Goal: Information Seeking & Learning: Learn about a topic

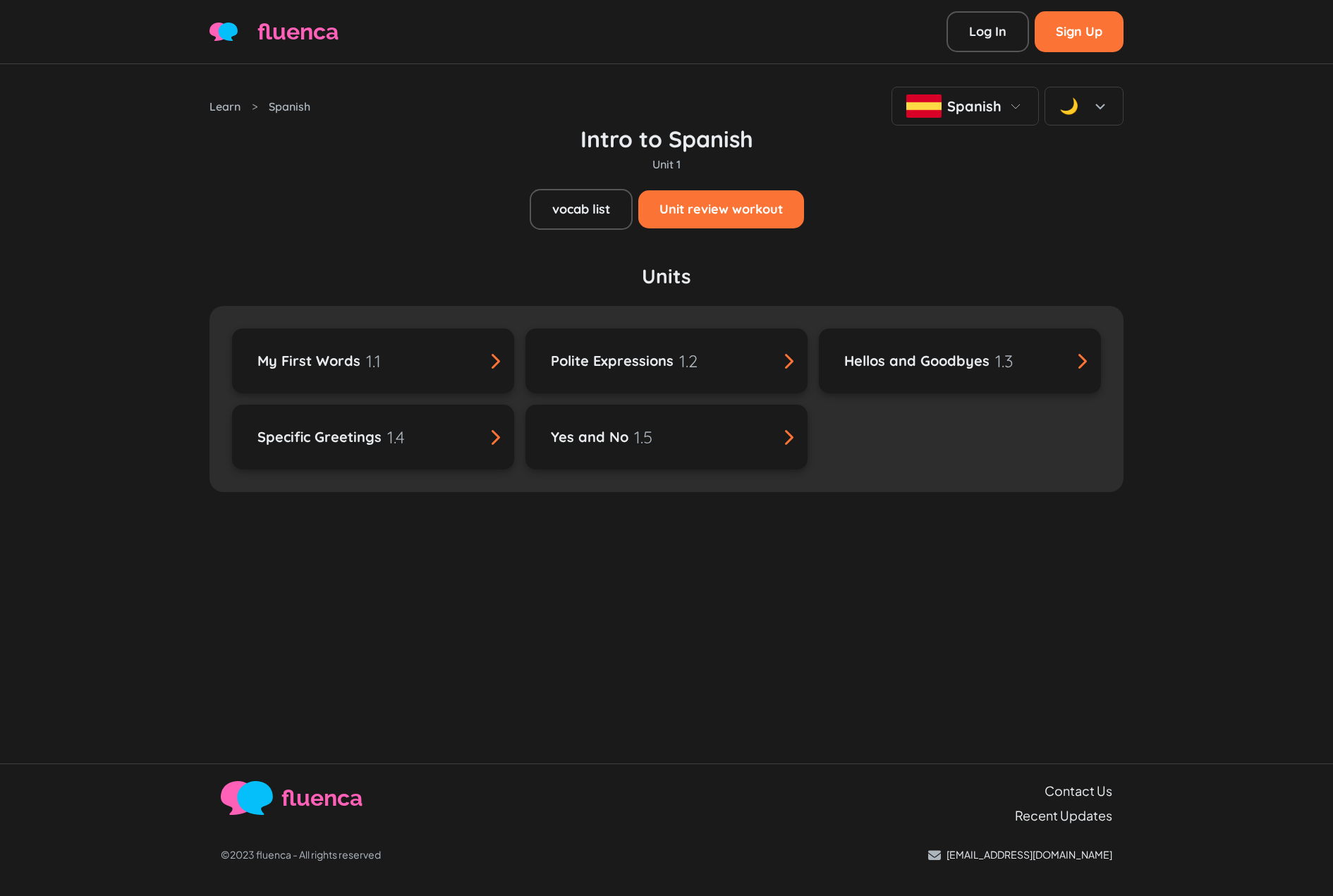
click at [1268, 123] on div "Learn > Spanish Spanish 🌙 Intro to Spanish Unit 1 vocab list Unit review workou…" at bounding box center [666, 414] width 1333 height 700
click at [1089, 169] on div "Intro to Spanish Unit 1 vocab list Unit review workout" at bounding box center [666, 177] width 914 height 104
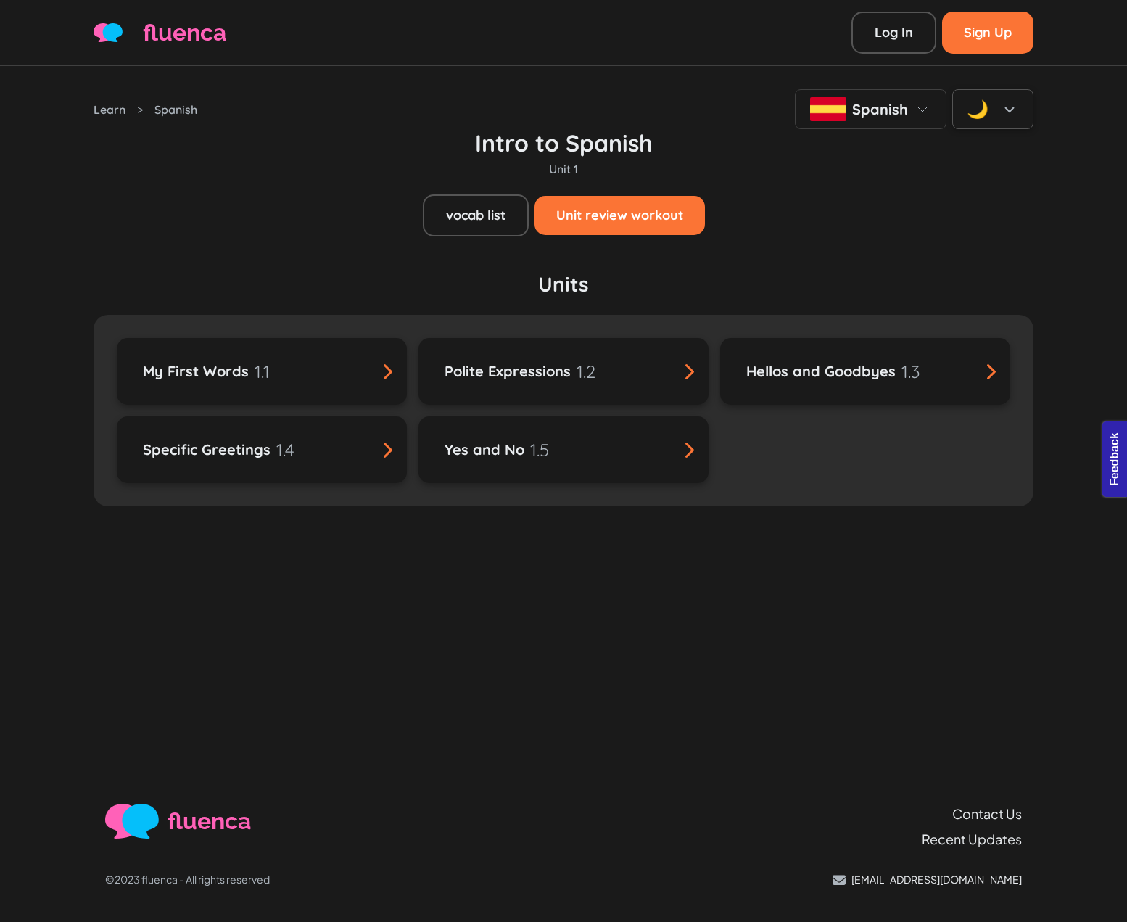
click at [979, 118] on div "🌙" at bounding box center [978, 109] width 22 height 26
click at [991, 159] on div "☀️ Light" at bounding box center [993, 152] width 80 height 38
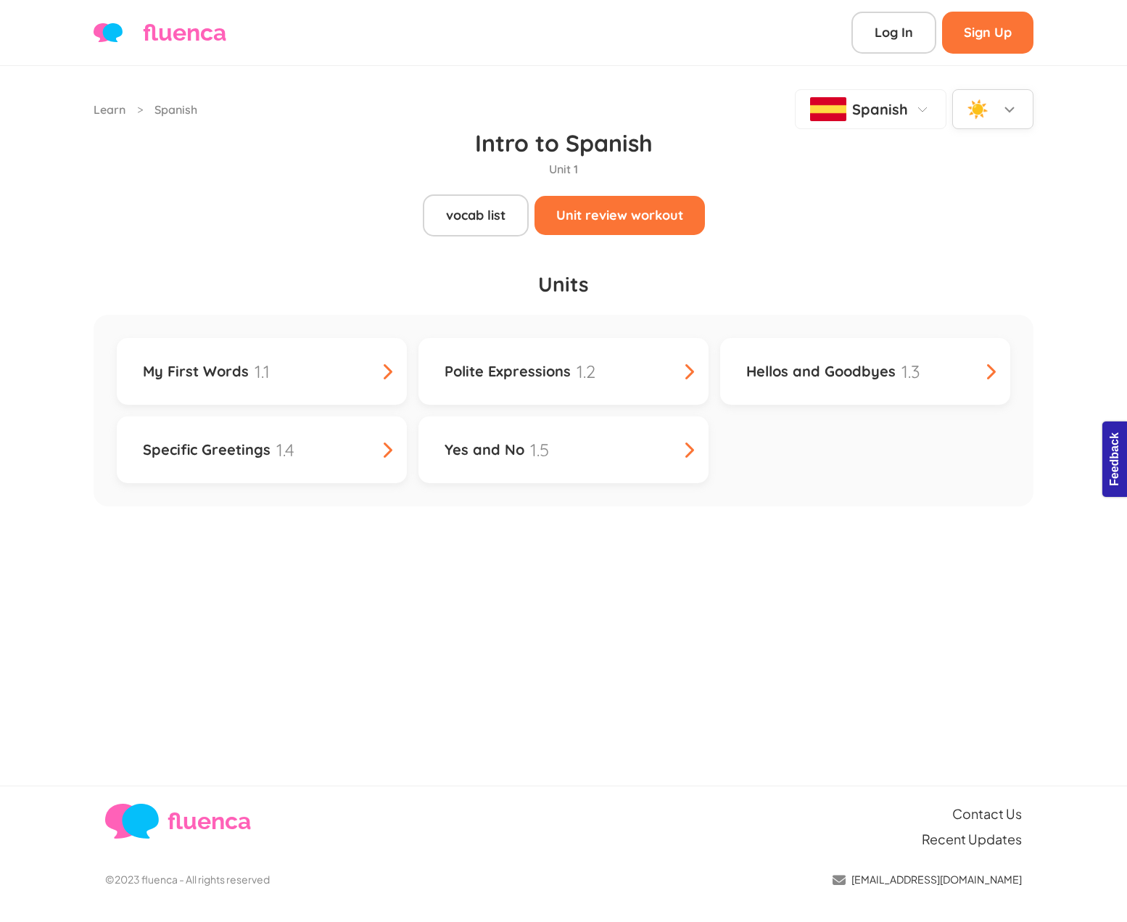
click at [997, 103] on div "☀️" at bounding box center [993, 109] width 51 height 24
click at [992, 178] on div "🌙 Dark" at bounding box center [993, 189] width 80 height 38
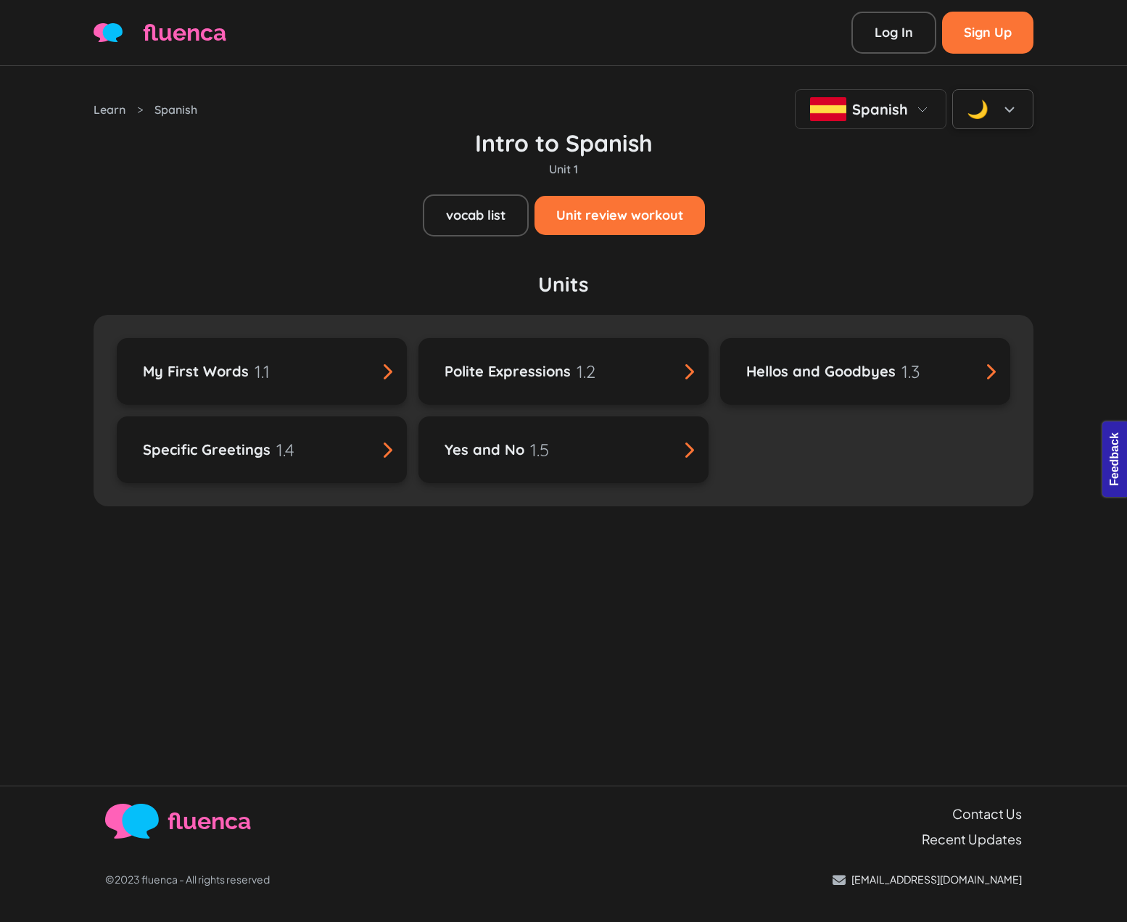
click at [992, 178] on div "Intro to Spanish Unit 1 vocab list Unit review workout" at bounding box center [564, 182] width 940 height 107
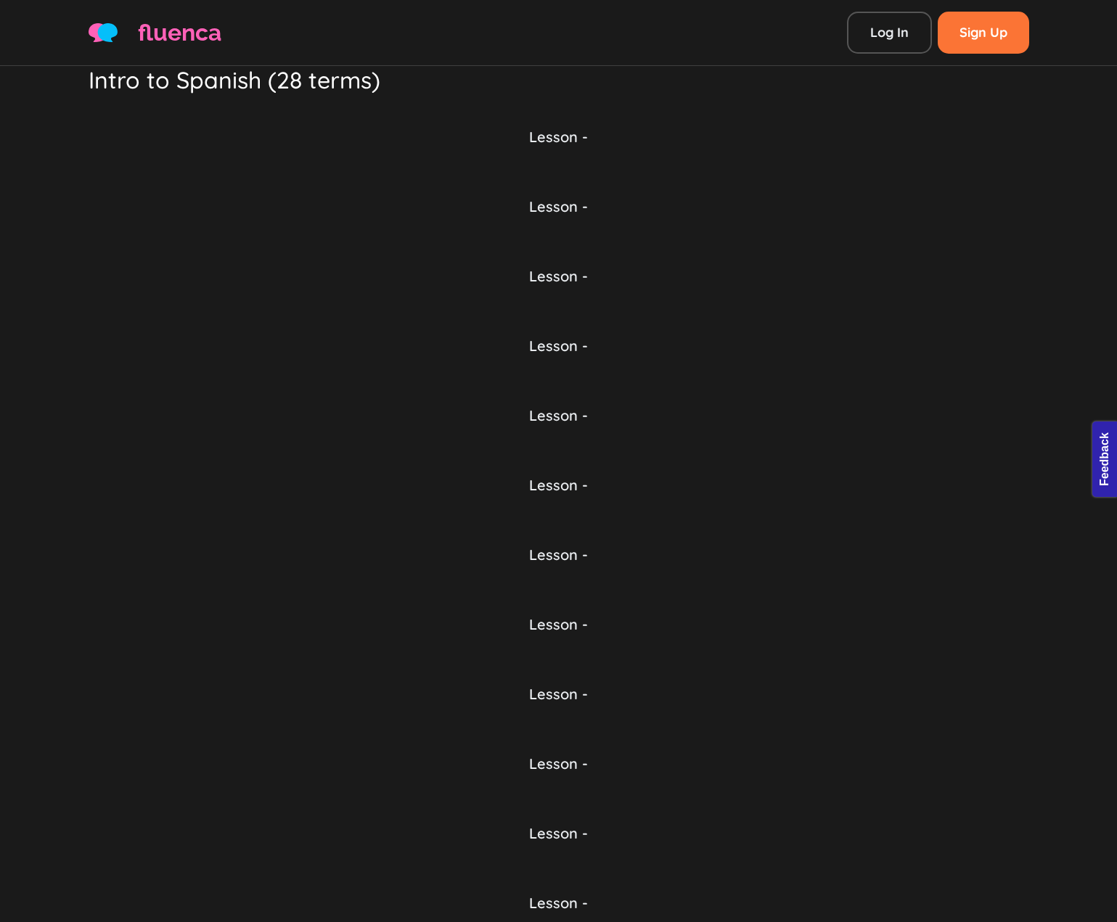
click at [800, 345] on h4 "Lesson -" at bounding box center [559, 345] width 940 height 17
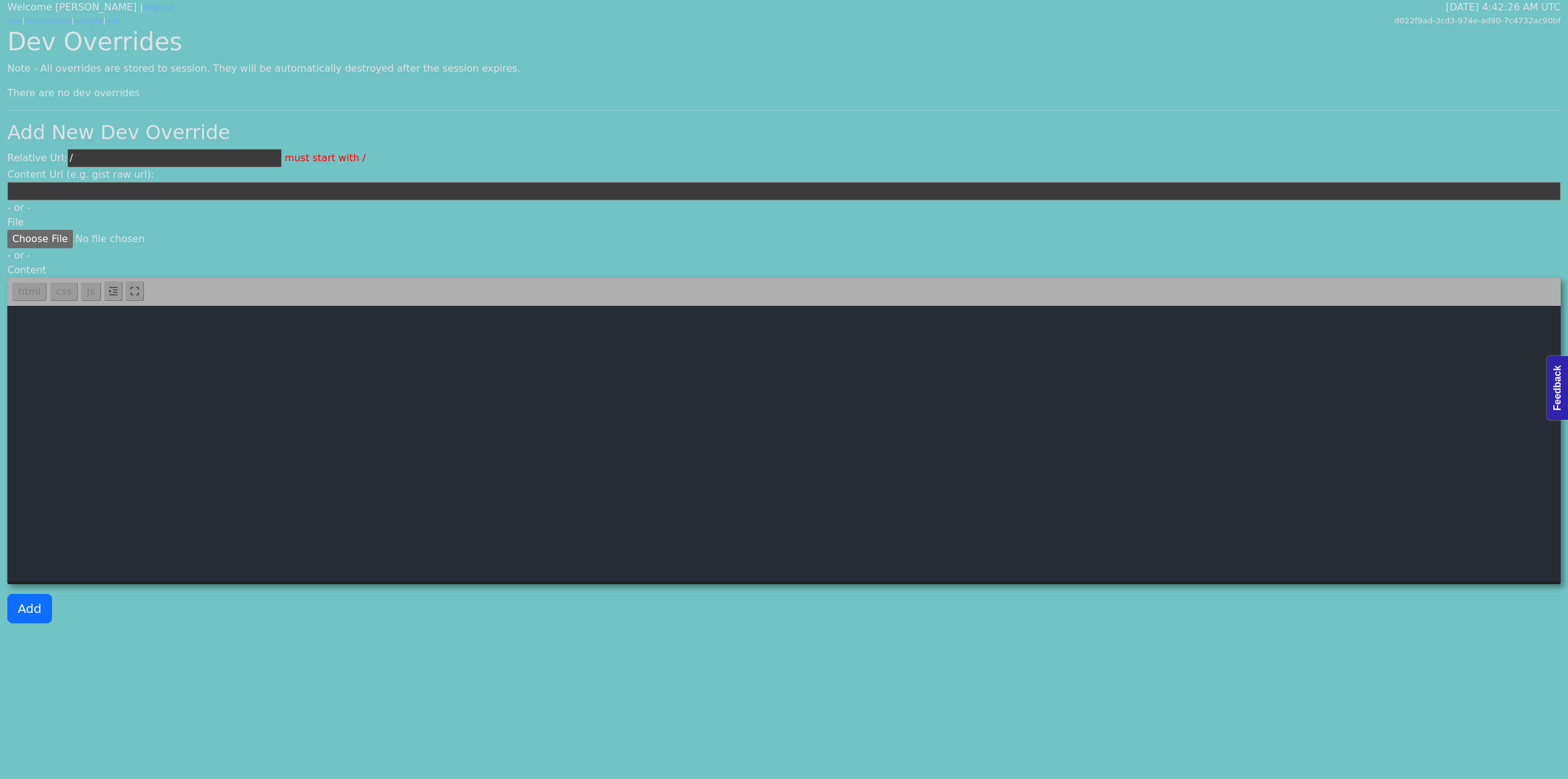
click at [339, 81] on div "Dev Overrides Note - All overrides are stored to session. They will be automati…" at bounding box center [784, 330] width 1568 height 607
click at [258, 107] on div "Dev Overrides Note - All overrides are stored to session. They will be automati…" at bounding box center [784, 330] width 1568 height 607
click at [238, 84] on div "Dev Overrides Note - All overrides are stored to session. They will be automati…" at bounding box center [784, 330] width 1568 height 607
click at [211, 154] on input "/" at bounding box center [175, 158] width 214 height 19
paste input "features/language/pages/language-goal.vue"
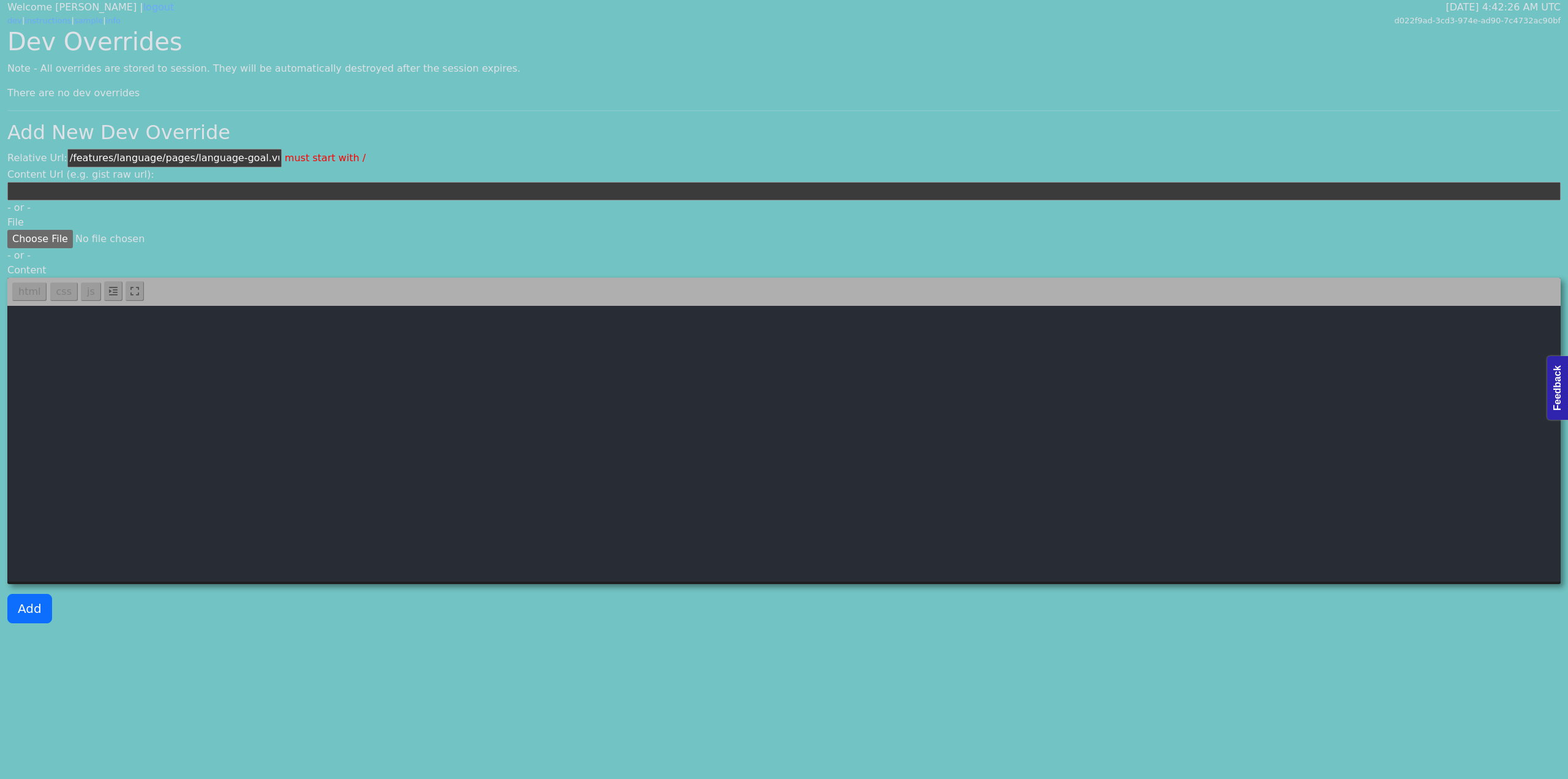
type input "/features/language/pages/language-goal.vue"
click at [355, 382] on textarea at bounding box center [784, 444] width 1554 height 275
paste textarea "<template> <div class="container"> <breadcrump> <template #breadcrumbs> <a href…"
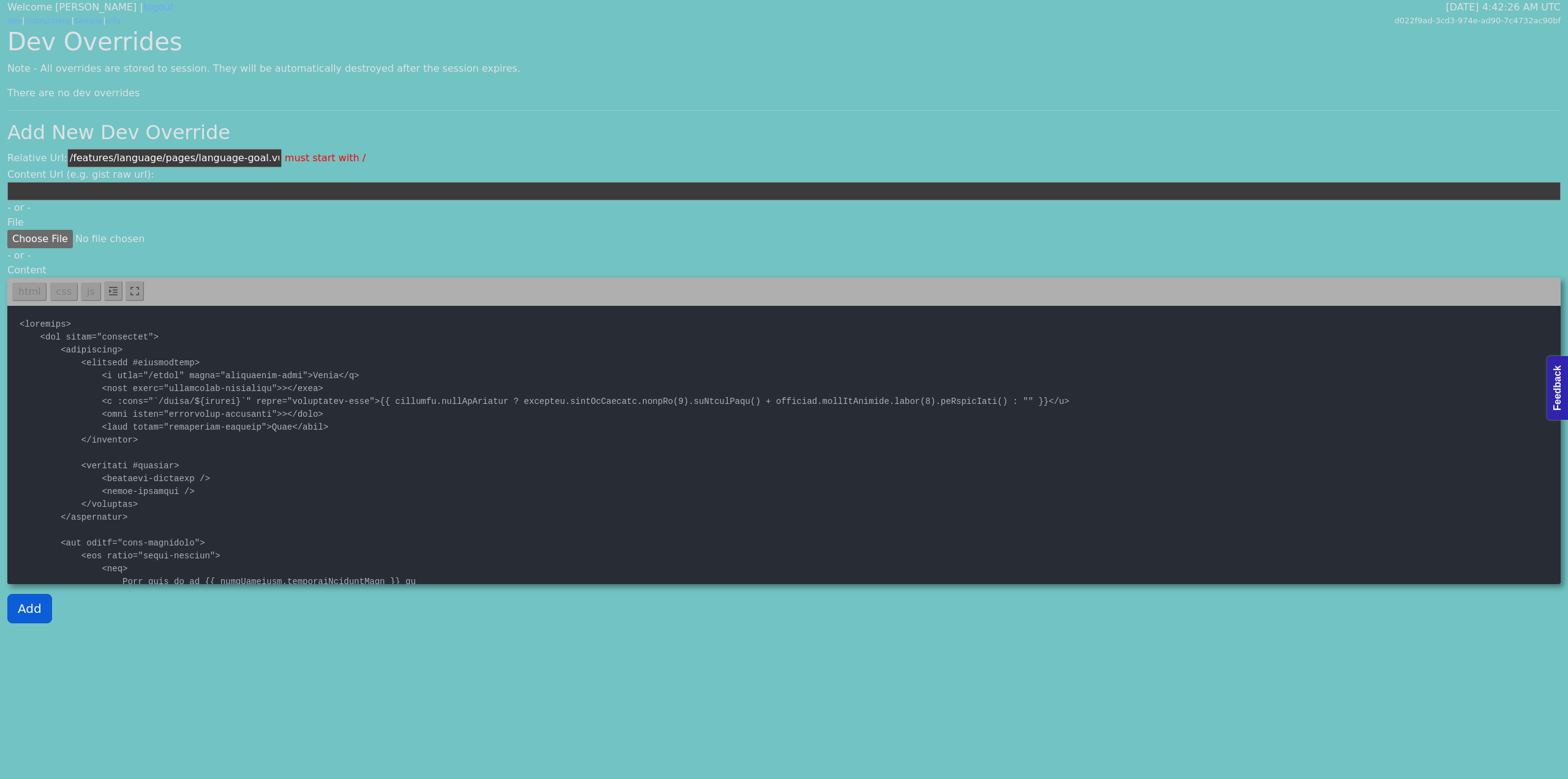
type textarea "<template> <div class="container"> <breadcrump> <template #breadcrumbs> <a href…"
click at [42, 605] on button "Add" at bounding box center [30, 608] width 45 height 30
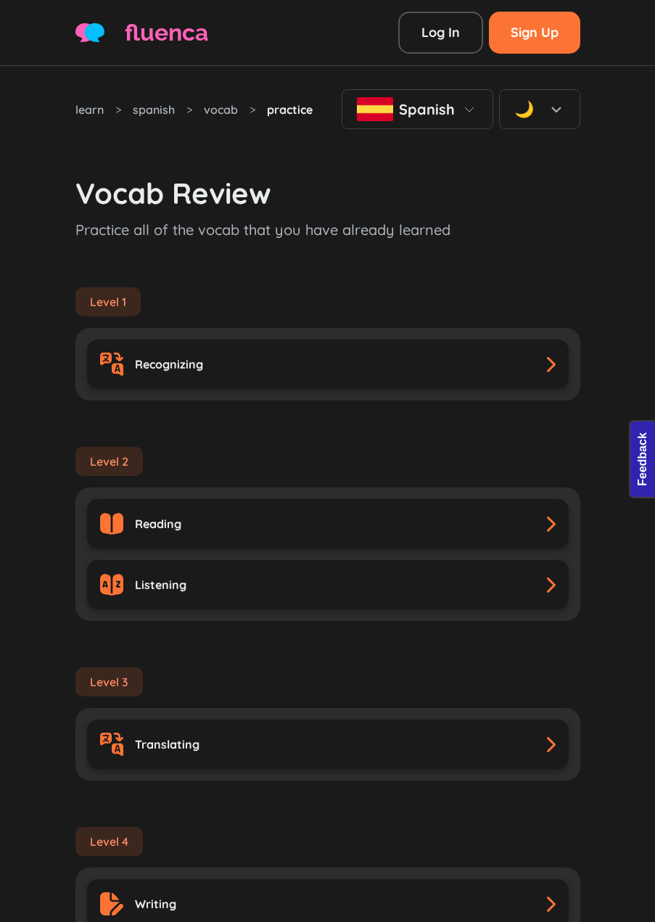
click at [590, 200] on div "learn > spanish > vocab > practice Spanish 🌙 Vocab Review Practice all of the v…" at bounding box center [327, 723] width 655 height 1314
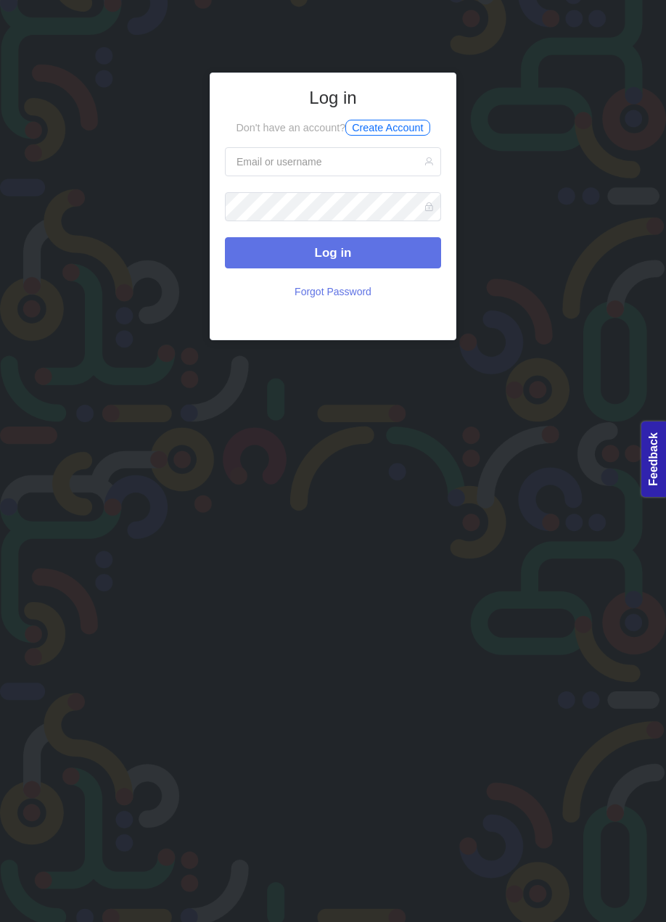
click at [291, 182] on form "Log in Forgot Password" at bounding box center [333, 226] width 216 height 159
click at [284, 168] on input "text" at bounding box center [333, 161] width 216 height 29
type input "eminkarakan0drive@gmail.com"
click at [225, 237] on button "Log in" at bounding box center [333, 252] width 216 height 31
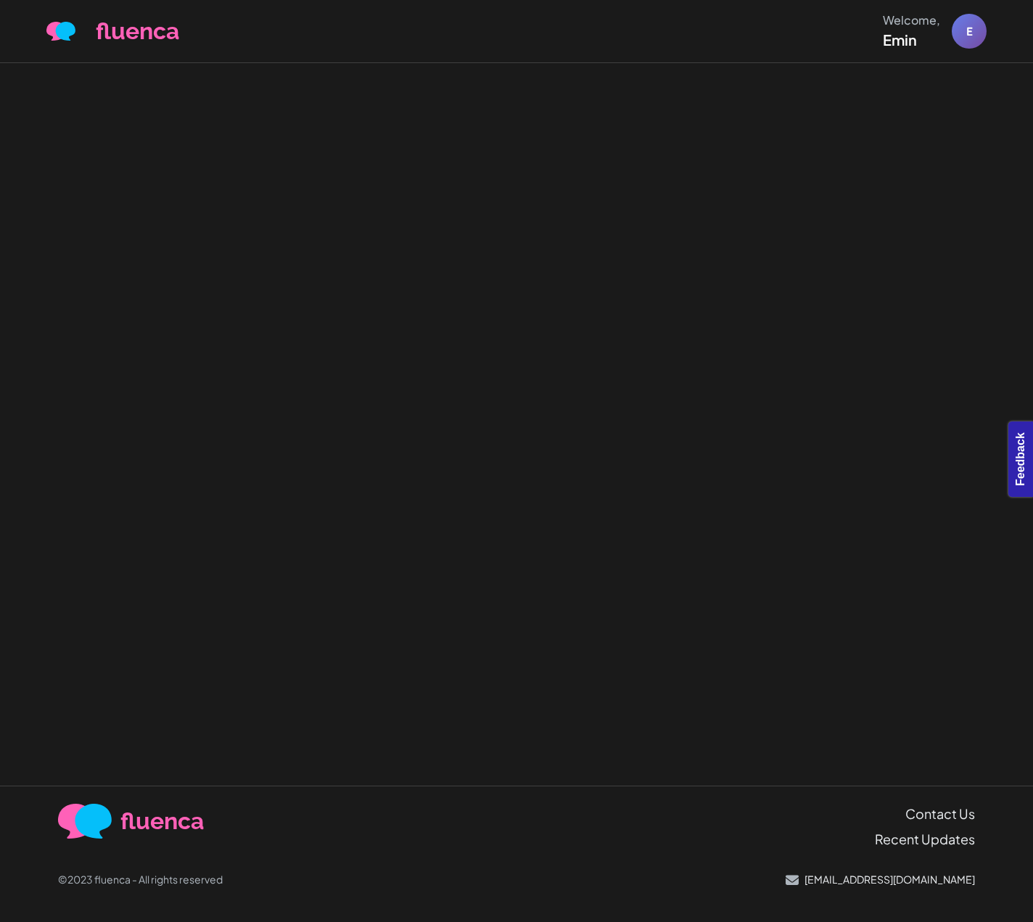
click at [521, 142] on div at bounding box center [516, 424] width 1033 height 723
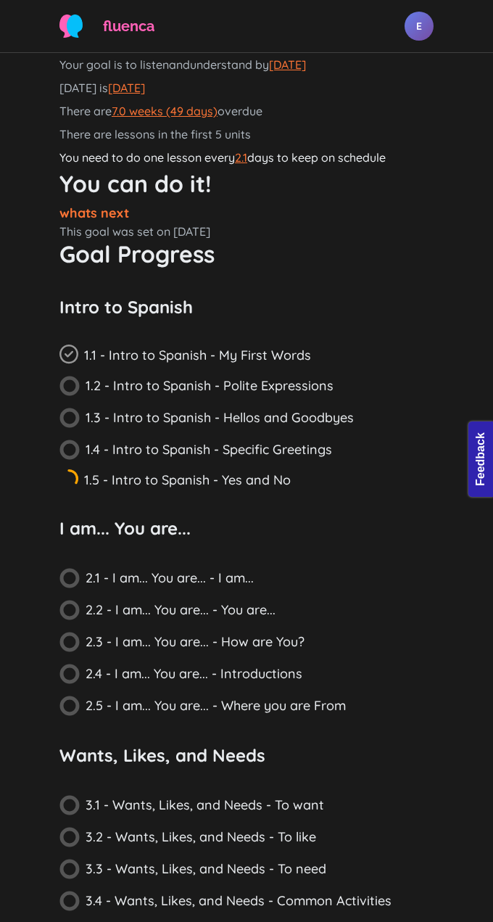
click at [272, 192] on h1 "You can do it!" at bounding box center [246, 183] width 374 height 29
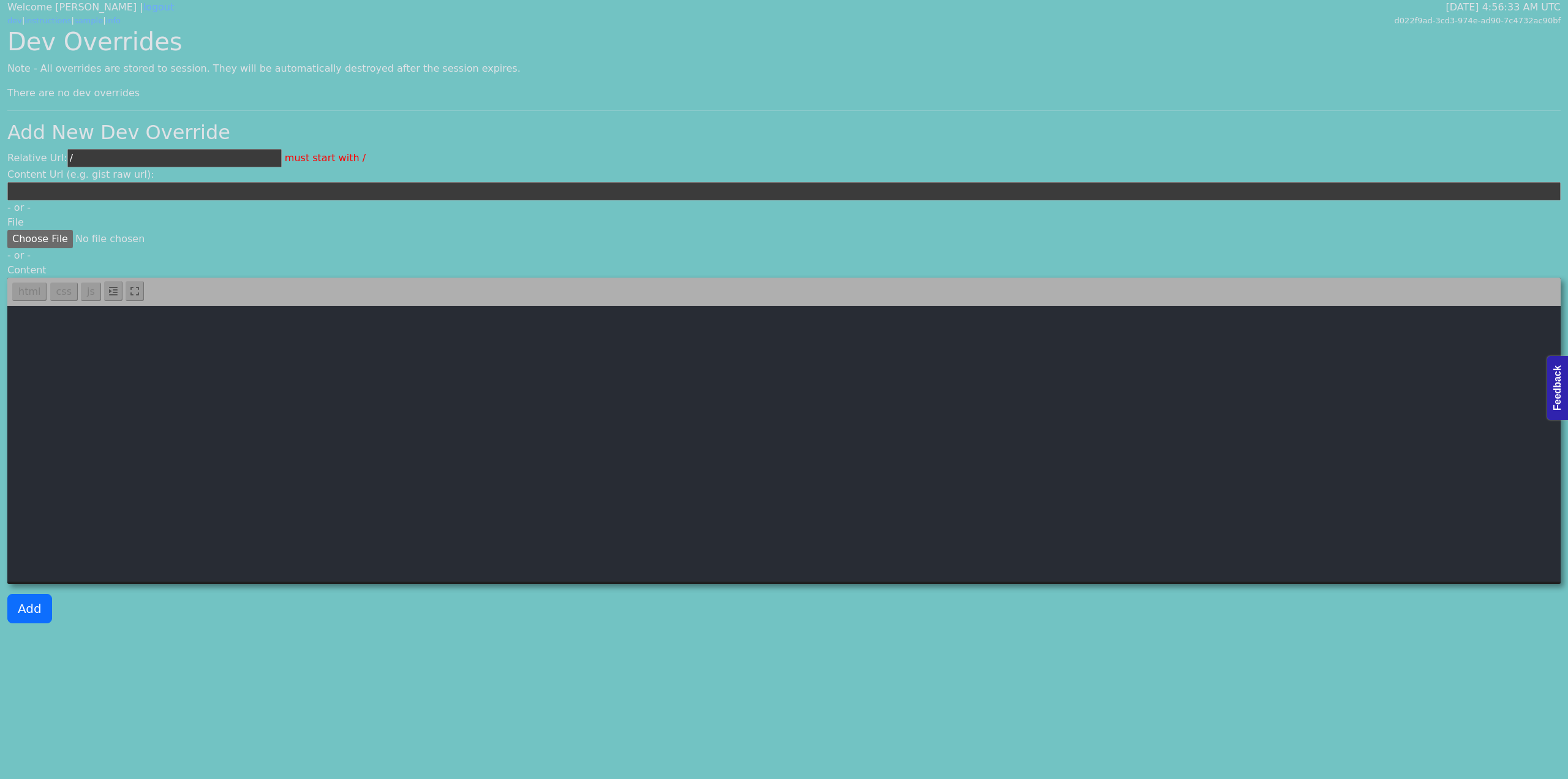
click at [213, 437] on textarea at bounding box center [784, 444] width 1554 height 275
paste textarea "<template> <div class="container"> <breadcrump> <template #breadcrumbs> <a href…"
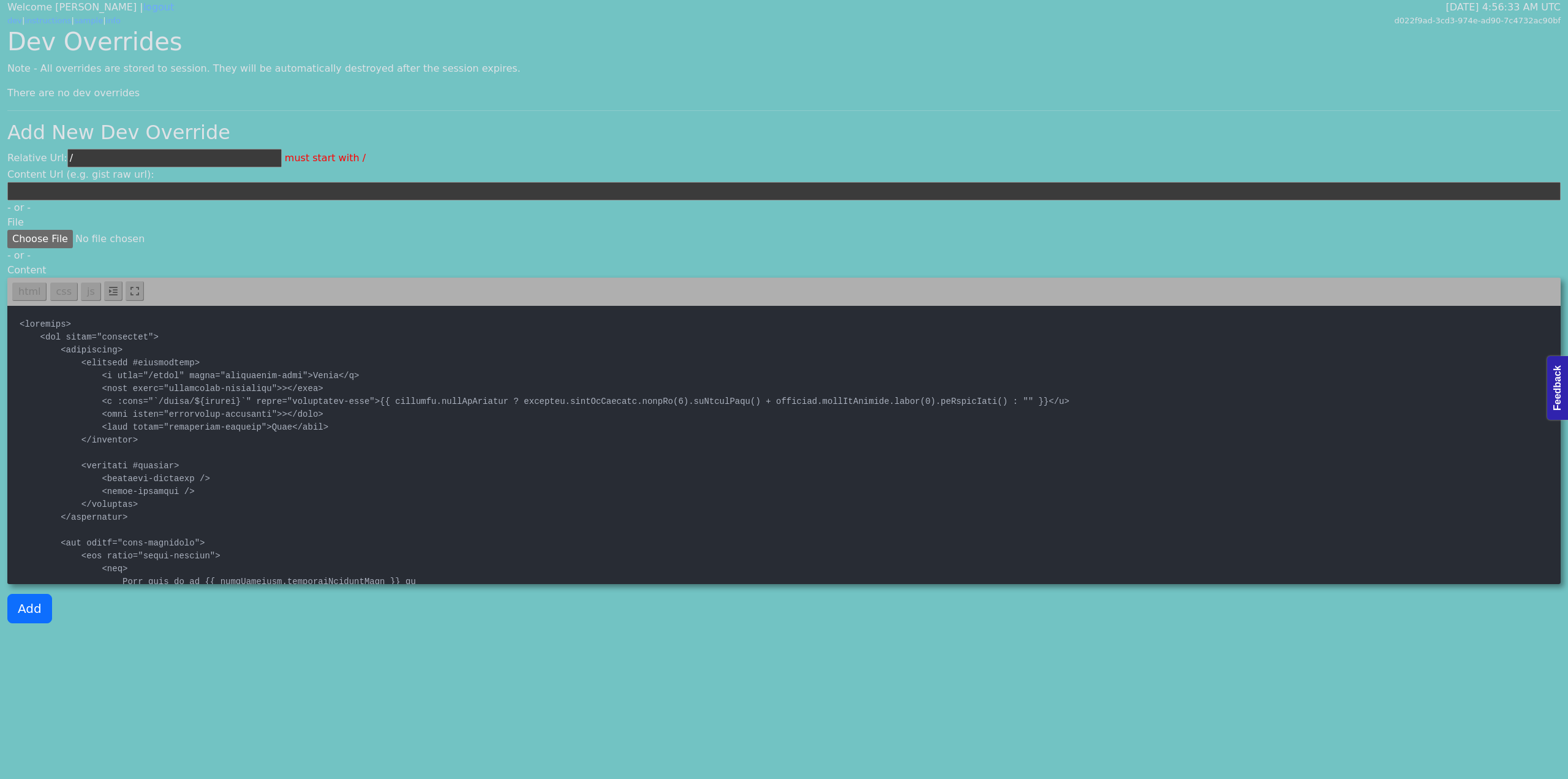
type textarea "<template> <div class="container"> <breadcrump> <template #breadcrumbs> <a href…"
click at [144, 162] on input "/" at bounding box center [175, 158] width 214 height 19
paste input "features/language/pages/language-goal.vue"
type input "/features/language/pages/language-goal.vue"
click at [31, 597] on button "Add" at bounding box center [30, 608] width 45 height 30
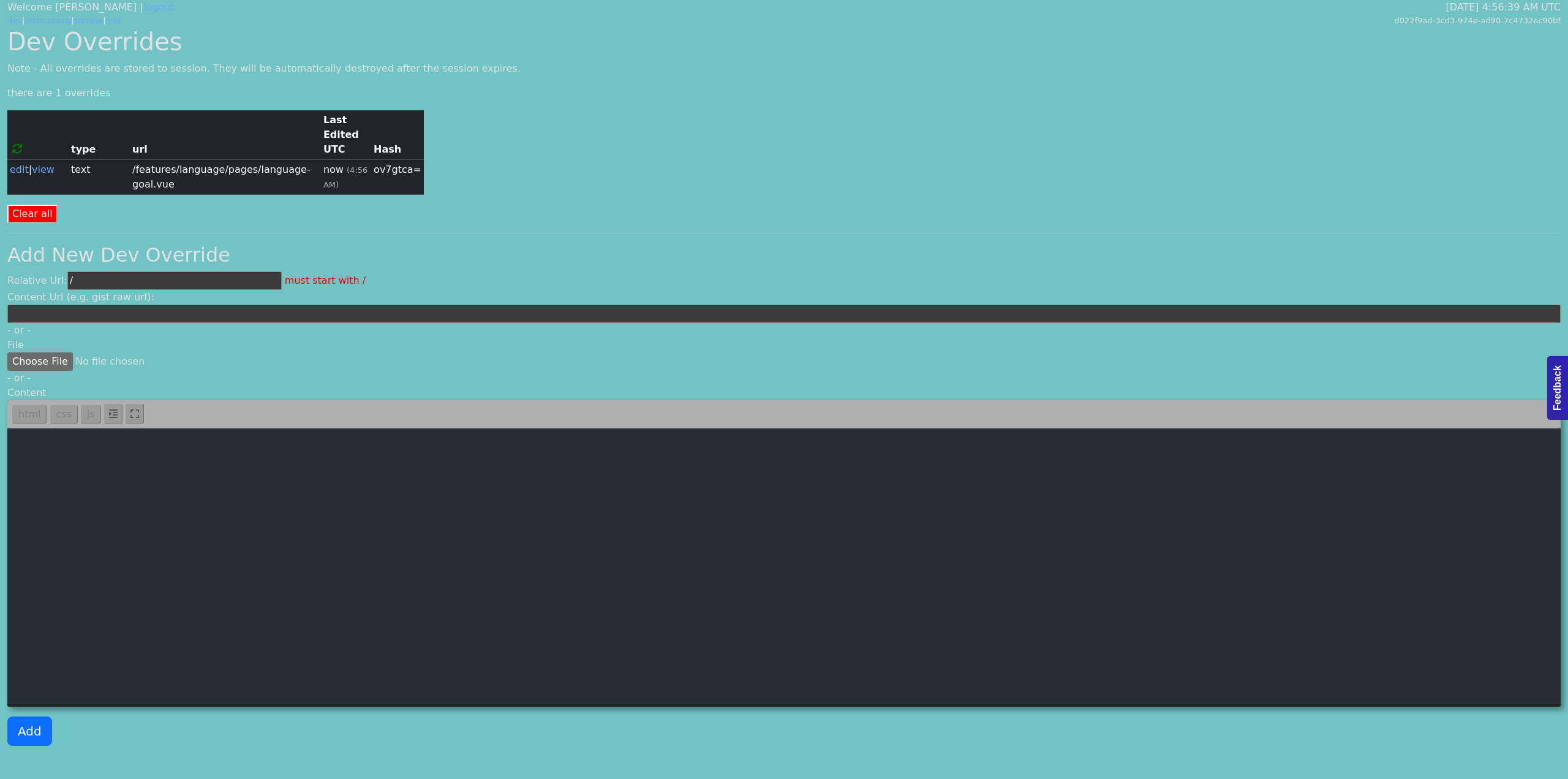
click at [166, 275] on input "/" at bounding box center [175, 281] width 214 height 19
click at [165, 271] on input "/" at bounding box center [175, 281] width 214 height 19
paste input "css/fluenca.css"
type input "/css/fluenca.css"
click at [188, 446] on textarea at bounding box center [784, 566] width 1554 height 275
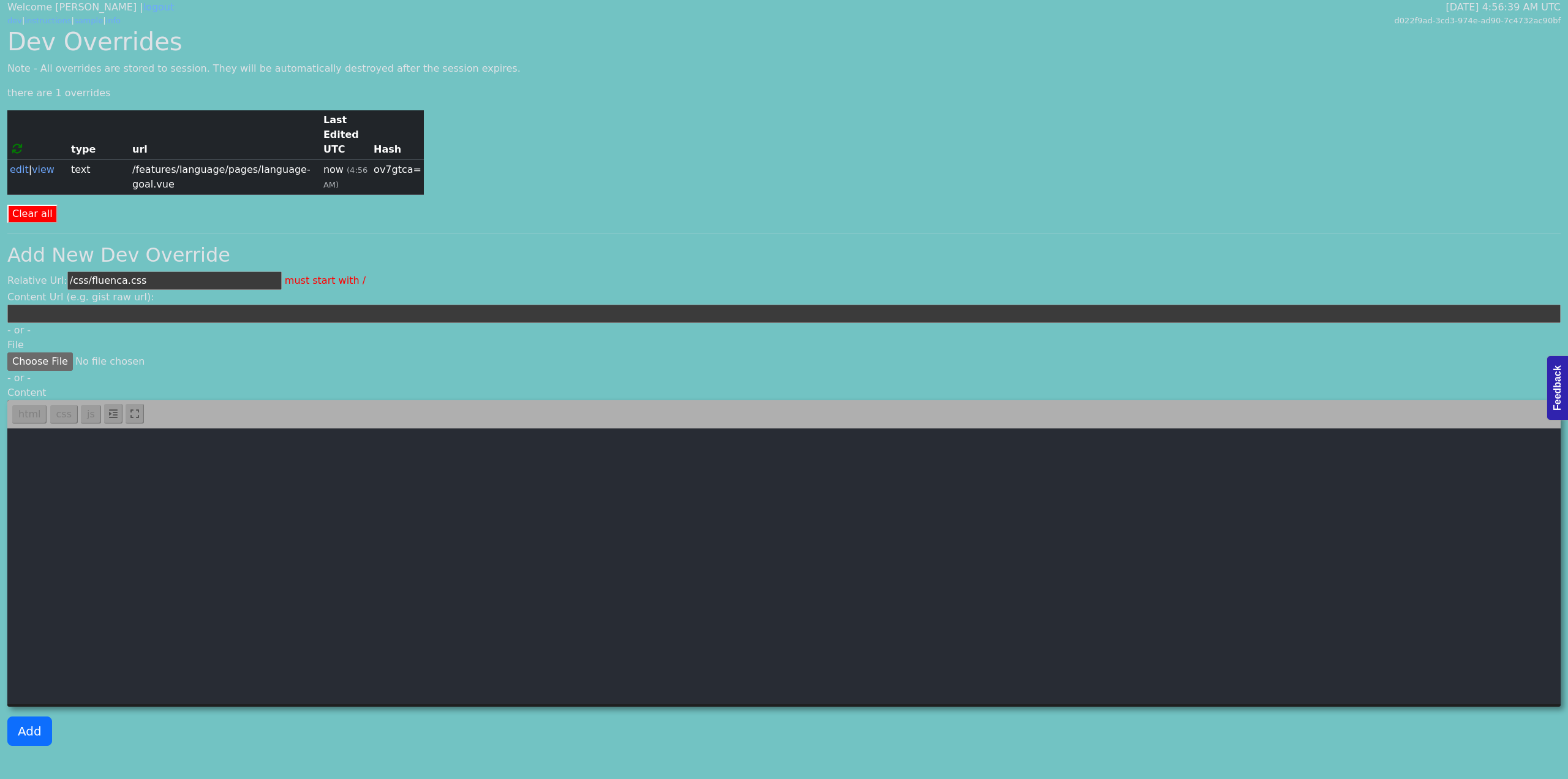
paste textarea ":root { /* Background Colors */ --bg-primary: #ffffff; --bg-secondary: #fafafa;…"
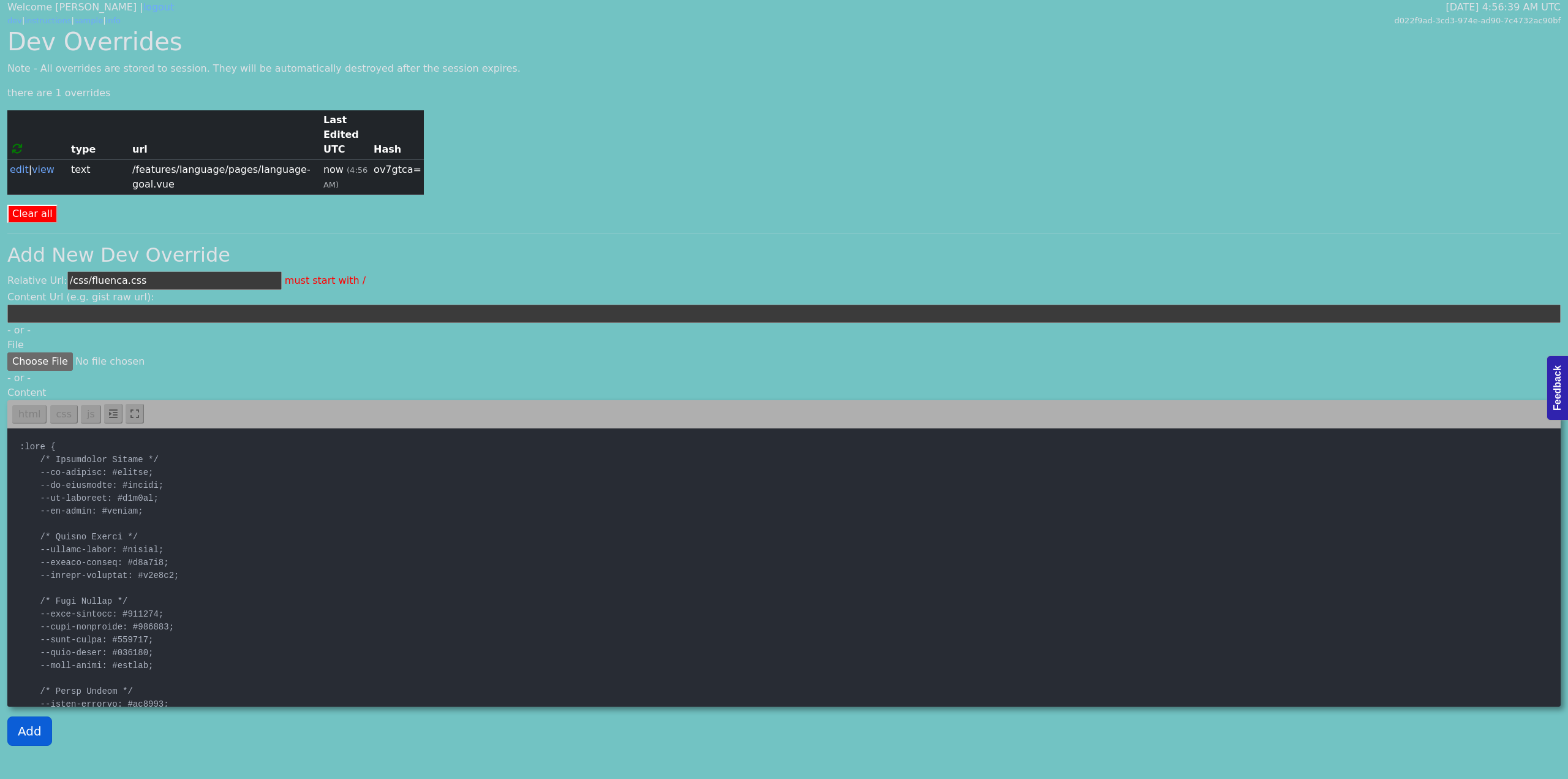
type textarea ":root { /* Background Colors */ --bg-primary: #ffffff; --bg-secondary: #fafafa;…"
click at [21, 716] on button "Add" at bounding box center [30, 731] width 45 height 30
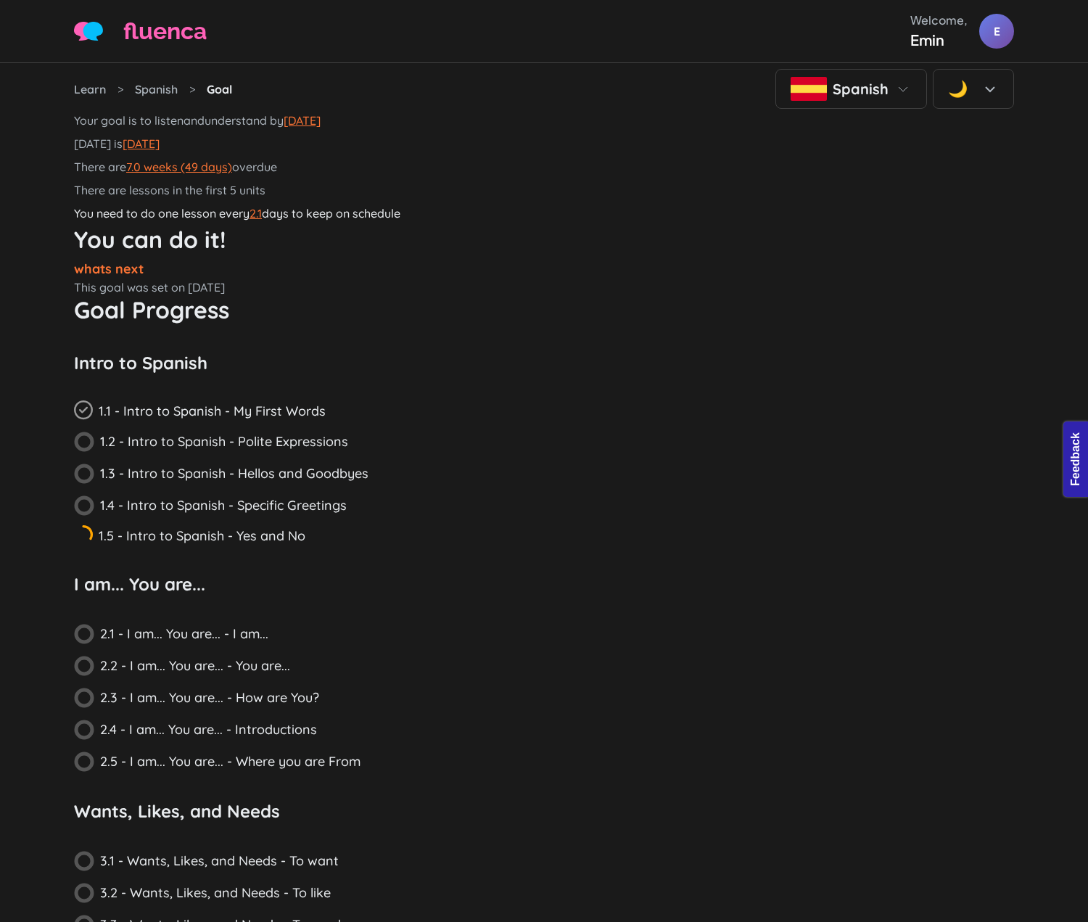
click at [460, 215] on p "You need to do one lesson every 2.1 days to keep on schedule" at bounding box center [544, 213] width 940 height 23
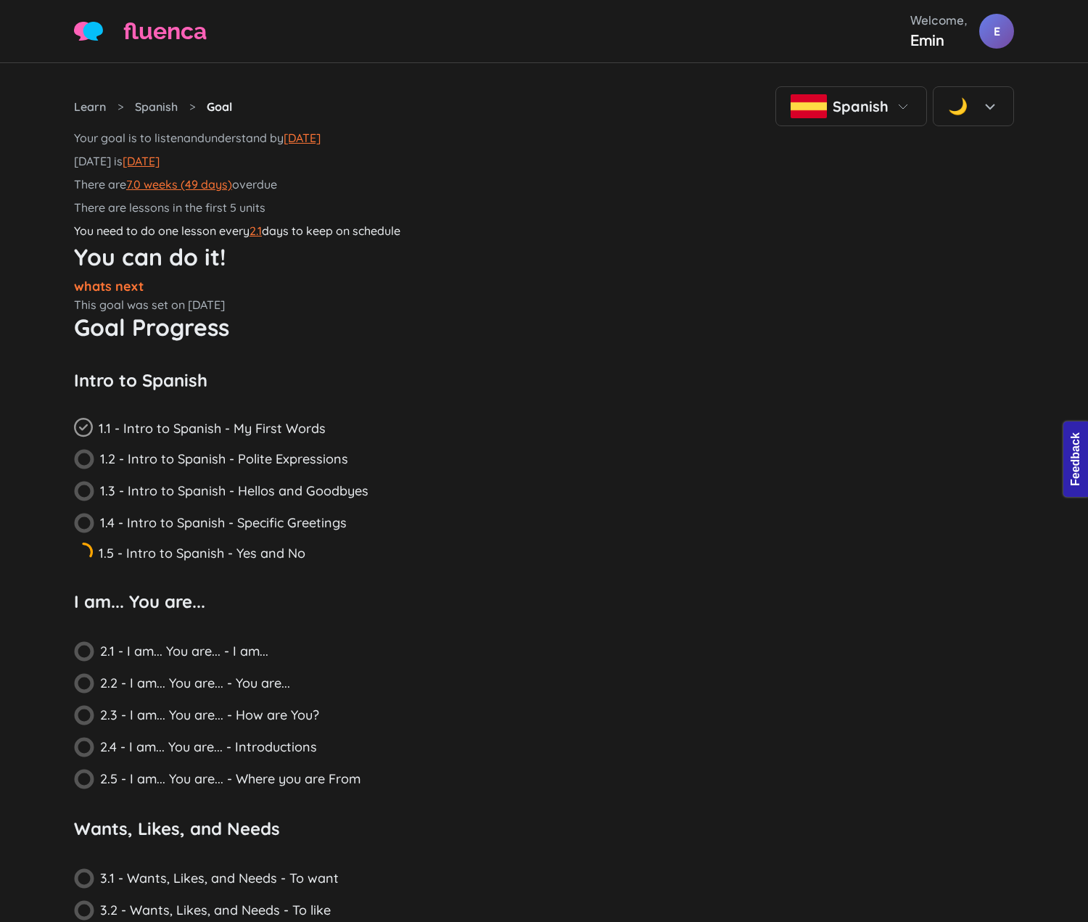
click at [620, 173] on div "Today is September 22, 2025" at bounding box center [544, 160] width 940 height 23
click at [636, 196] on div "There are 7.0 weeks (49 days) overdue" at bounding box center [544, 184] width 940 height 23
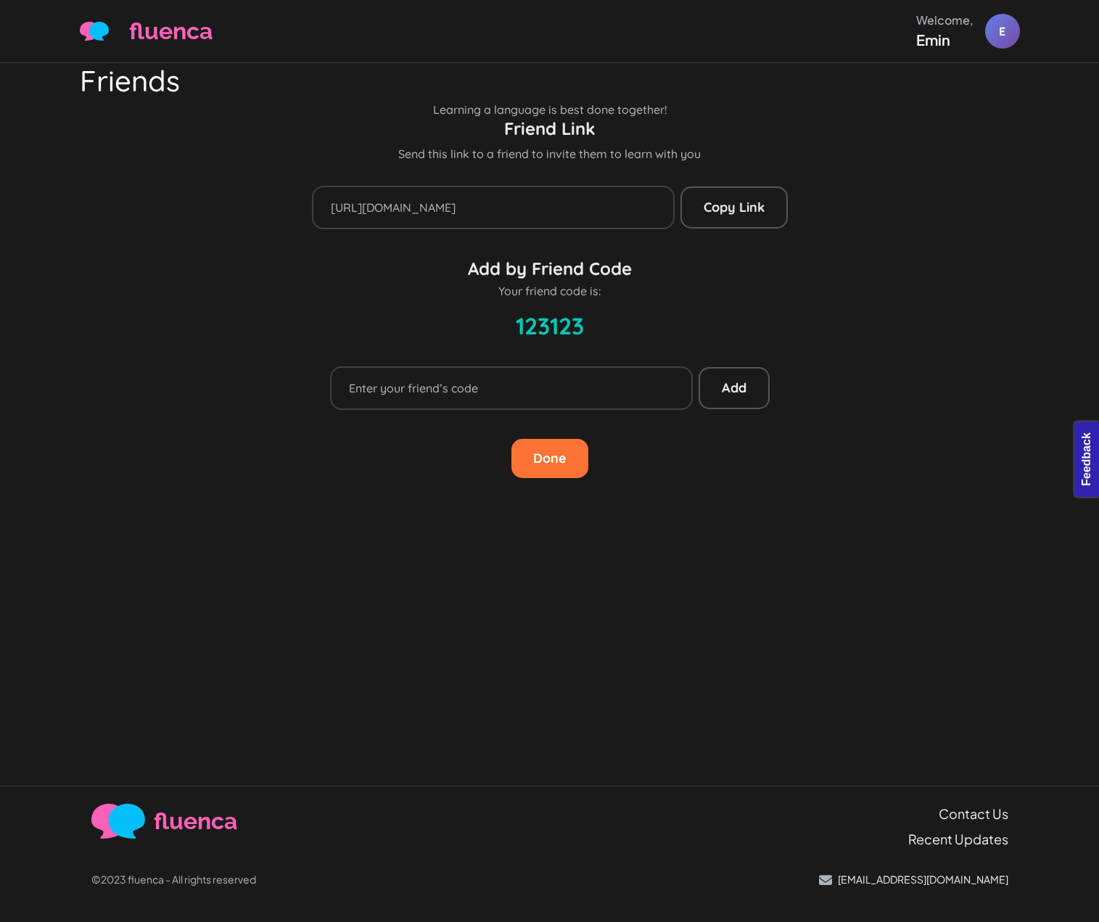
click at [702, 98] on h1 "Friends" at bounding box center [550, 80] width 940 height 35
click at [673, 118] on p "Learning a language is best done together!" at bounding box center [550, 109] width 940 height 17
click at [520, 219] on div "Friends Learning a language is best done together! Friend Link Send this link t…" at bounding box center [550, 270] width 940 height 415
click at [715, 229] on button "Copy to clipboard Copy Link" at bounding box center [734, 207] width 107 height 42
click at [736, 229] on button "Copy to clipboard Copy Link" at bounding box center [734, 207] width 107 height 42
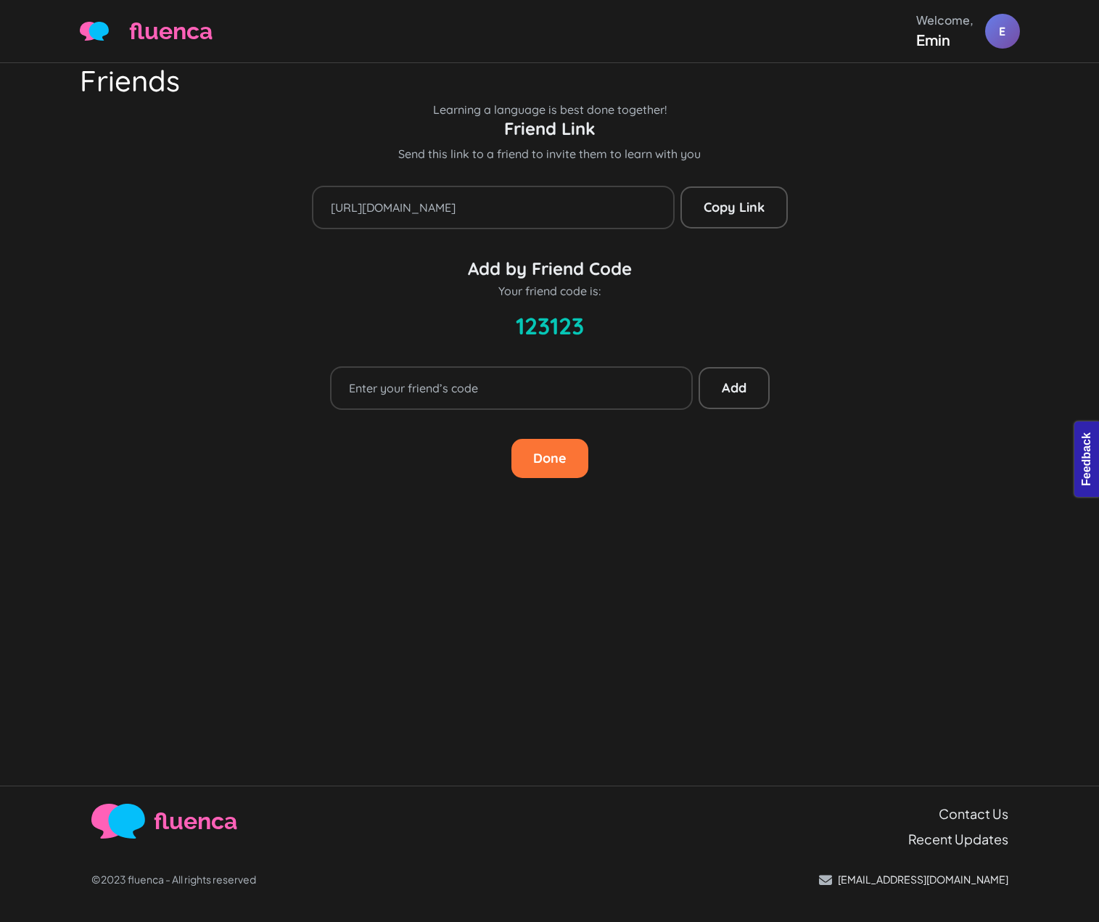
click at [755, 300] on div "Add by Friend Code Your friend code is:" at bounding box center [550, 278] width 940 height 41
click at [741, 409] on button "Add" at bounding box center [734, 388] width 71 height 42
click at [349, 343] on span "123123" at bounding box center [550, 325] width 940 height 35
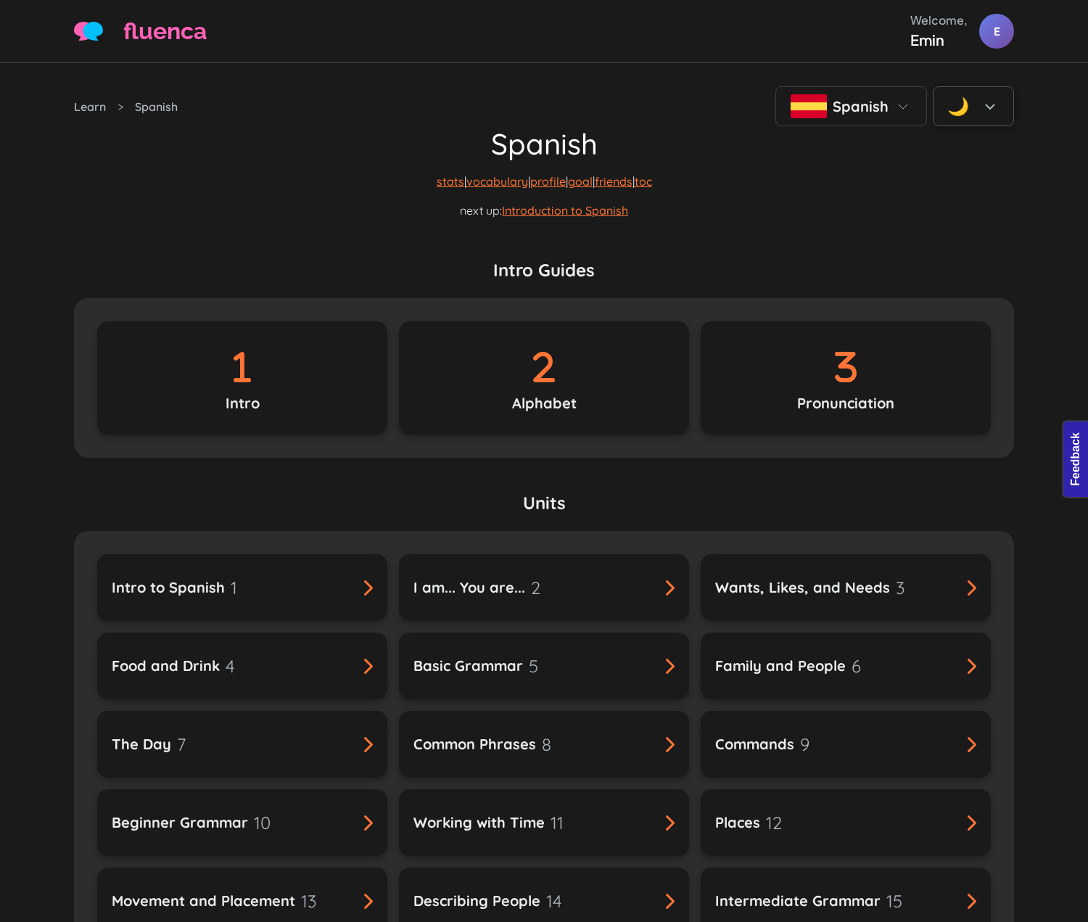
click at [973, 104] on div "🌙" at bounding box center [973, 106] width 51 height 24
click at [971, 157] on div "☀️ Light" at bounding box center [974, 149] width 80 height 38
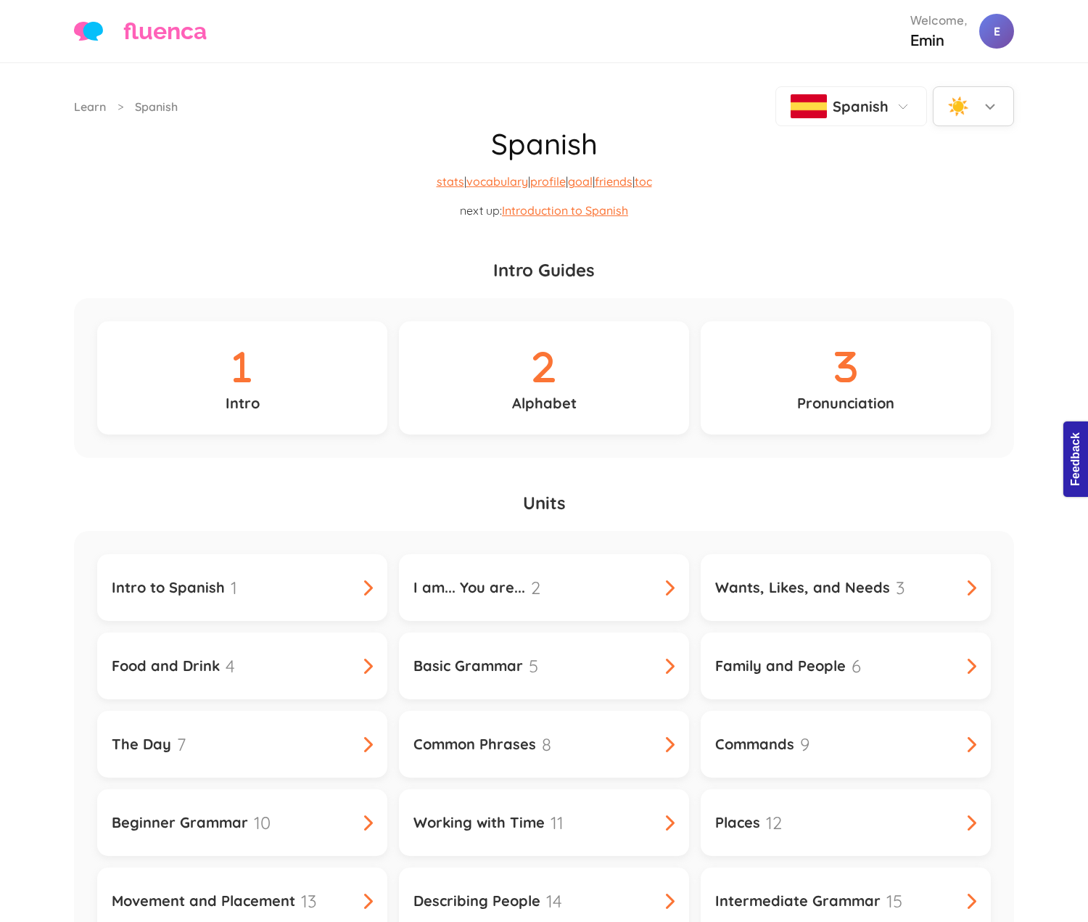
drag, startPoint x: 617, startPoint y: 216, endPoint x: 644, endPoint y: 215, distance: 27.6
click at [971, 117] on div "☀️" at bounding box center [973, 106] width 51 height 24
click at [950, 179] on div "🌙" at bounding box center [953, 187] width 17 height 22
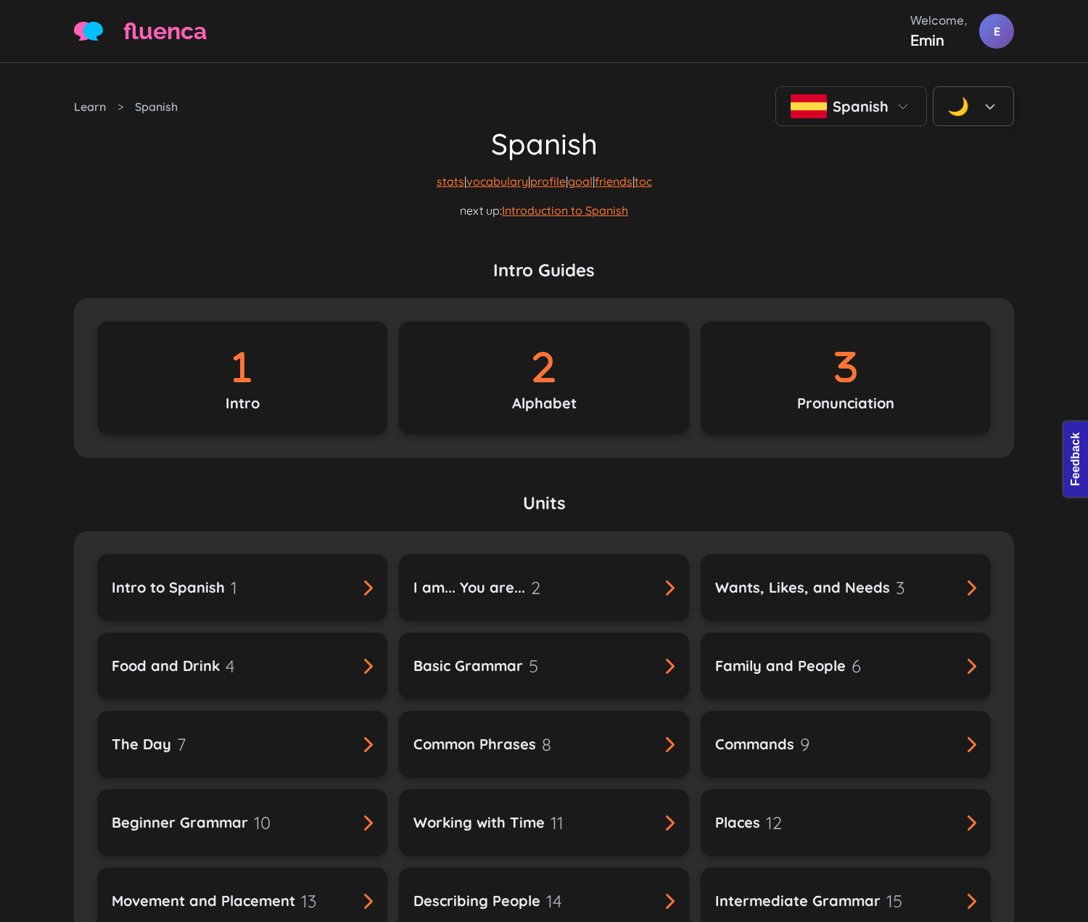
click at [732, 161] on h1 "Spanish" at bounding box center [544, 143] width 940 height 35
click at [549, 152] on h1 "Spanish" at bounding box center [544, 143] width 940 height 35
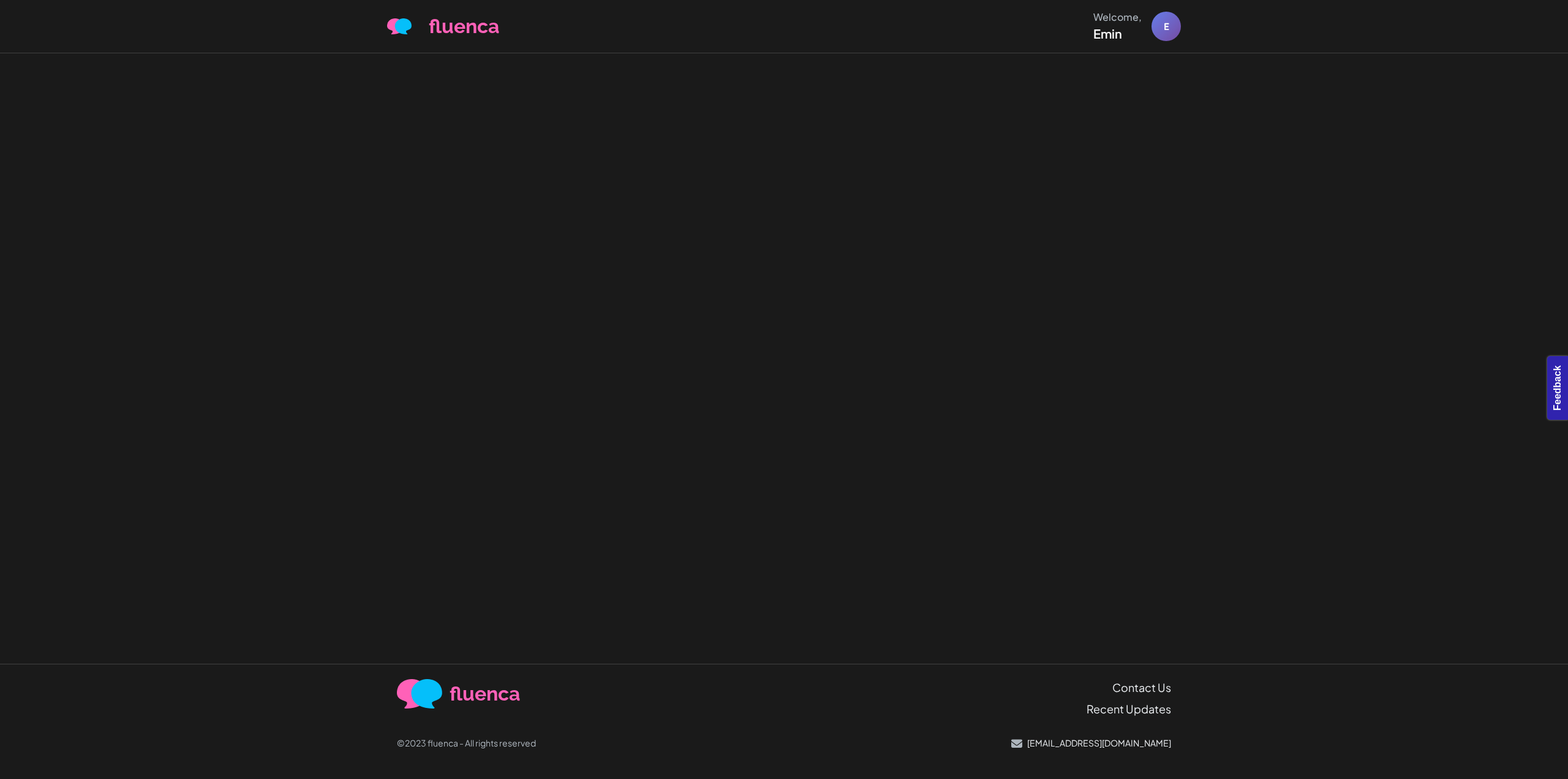
click at [339, 184] on div at bounding box center [784, 358] width 1568 height 611
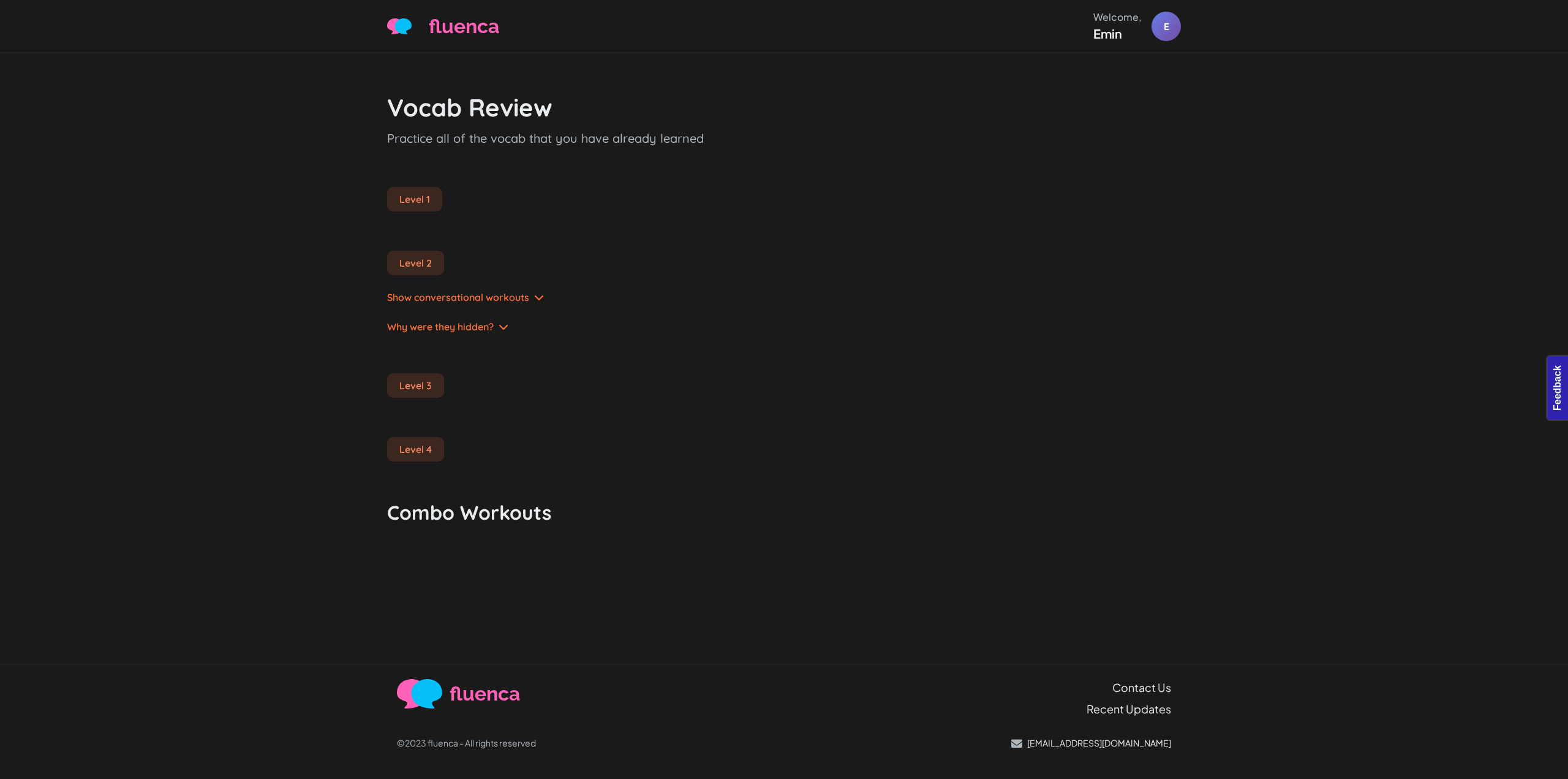
click at [279, 66] on div "Vocab Review Practice all of the vocab that you have already learned Level 1 Le…" at bounding box center [784, 358] width 1568 height 611
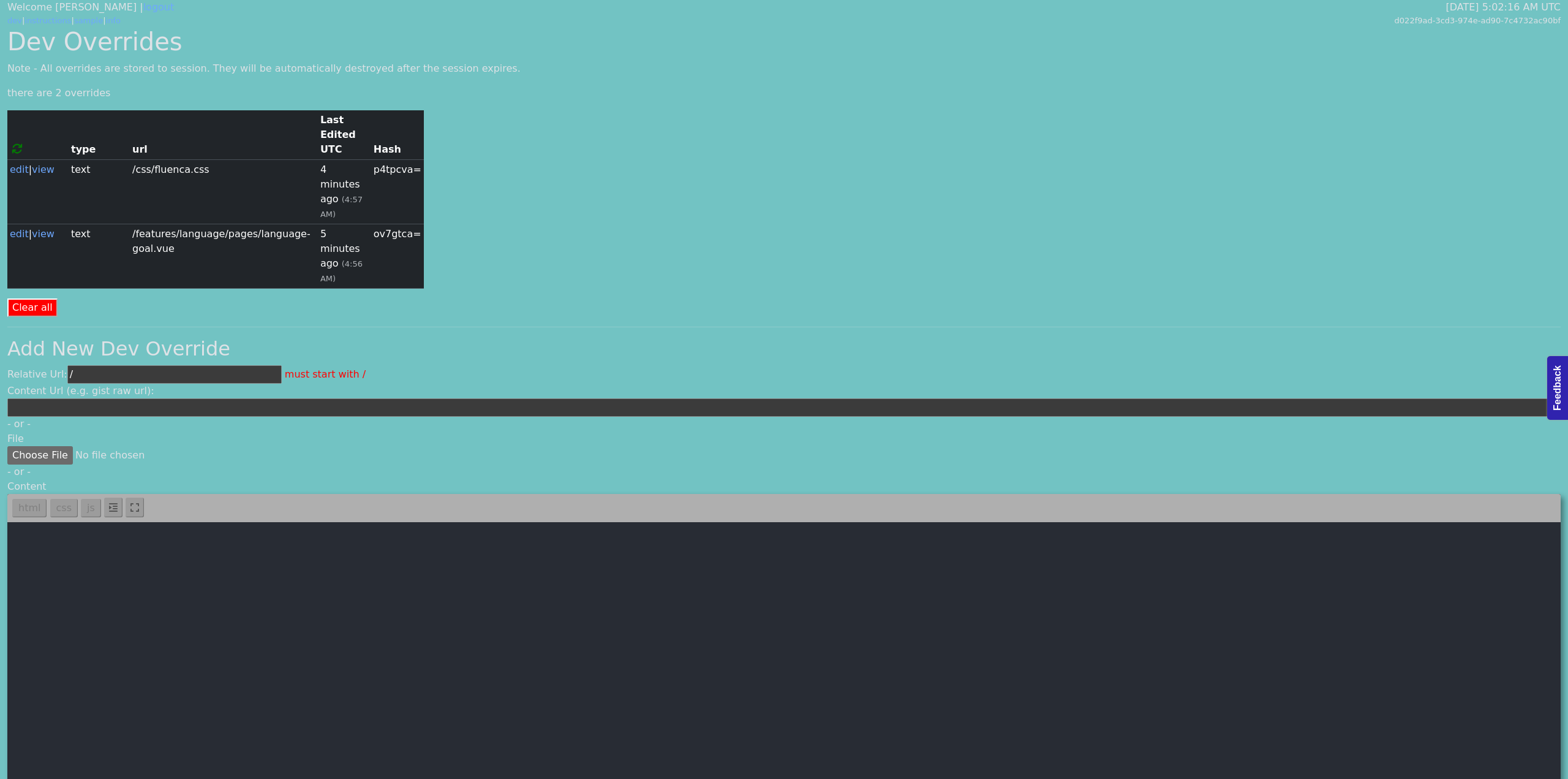
click at [160, 531] on textarea at bounding box center [784, 660] width 1554 height 275
paste textarea "features/language/pages/language-vocab-practice.vue"
type textarea "features/language/pages/language-vocab-practice.vue"
click at [169, 365] on input "/" at bounding box center [175, 374] width 214 height 19
paste input "features/language/pages/language-vocab-practice.vue"
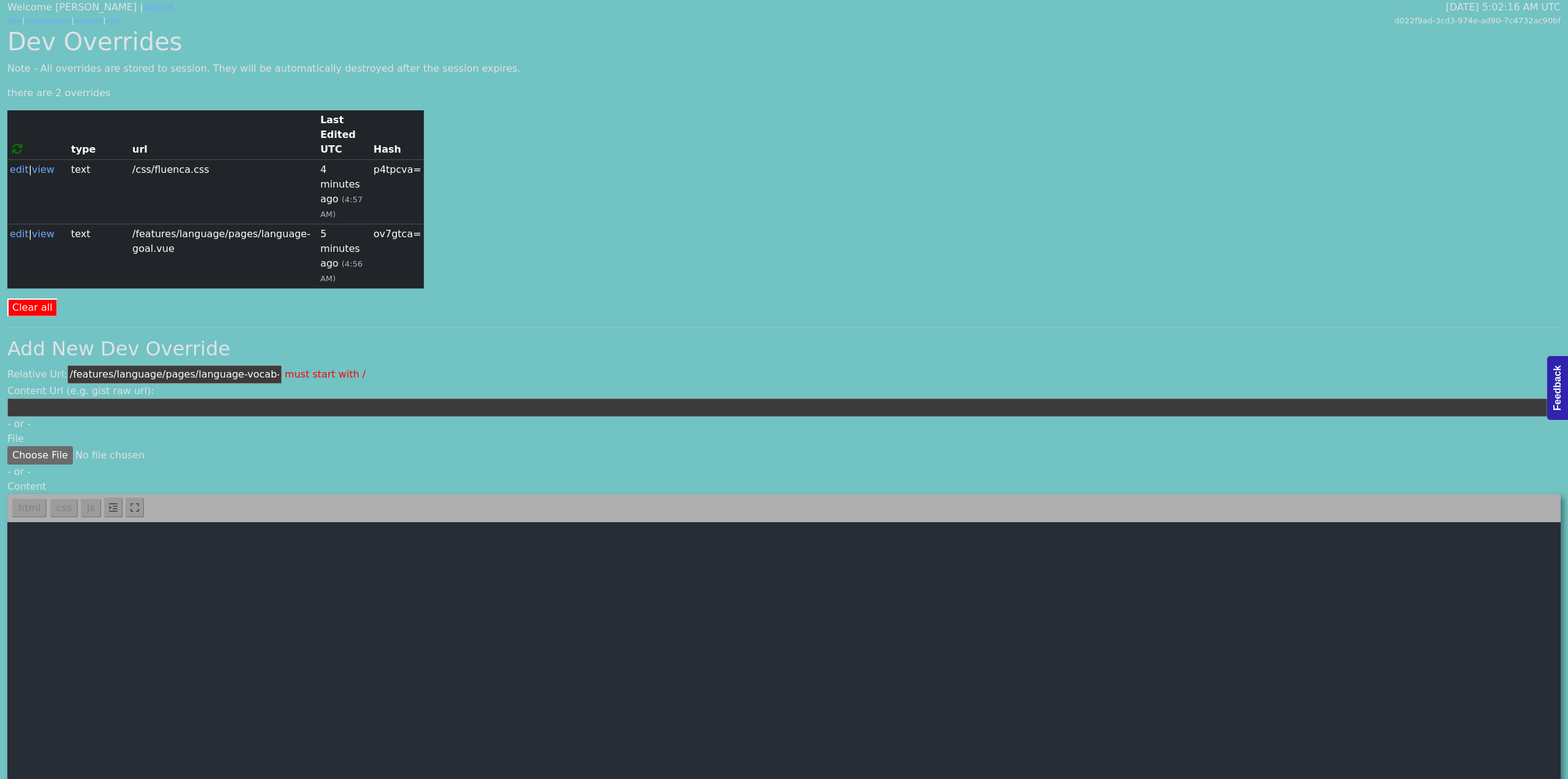
scroll to position [0, 32]
type input "/features/language/pages/language-vocab-practice.vue"
click at [111, 546] on textarea at bounding box center [784, 660] width 1554 height 275
click at [274, 522] on textarea at bounding box center [784, 660] width 1554 height 275
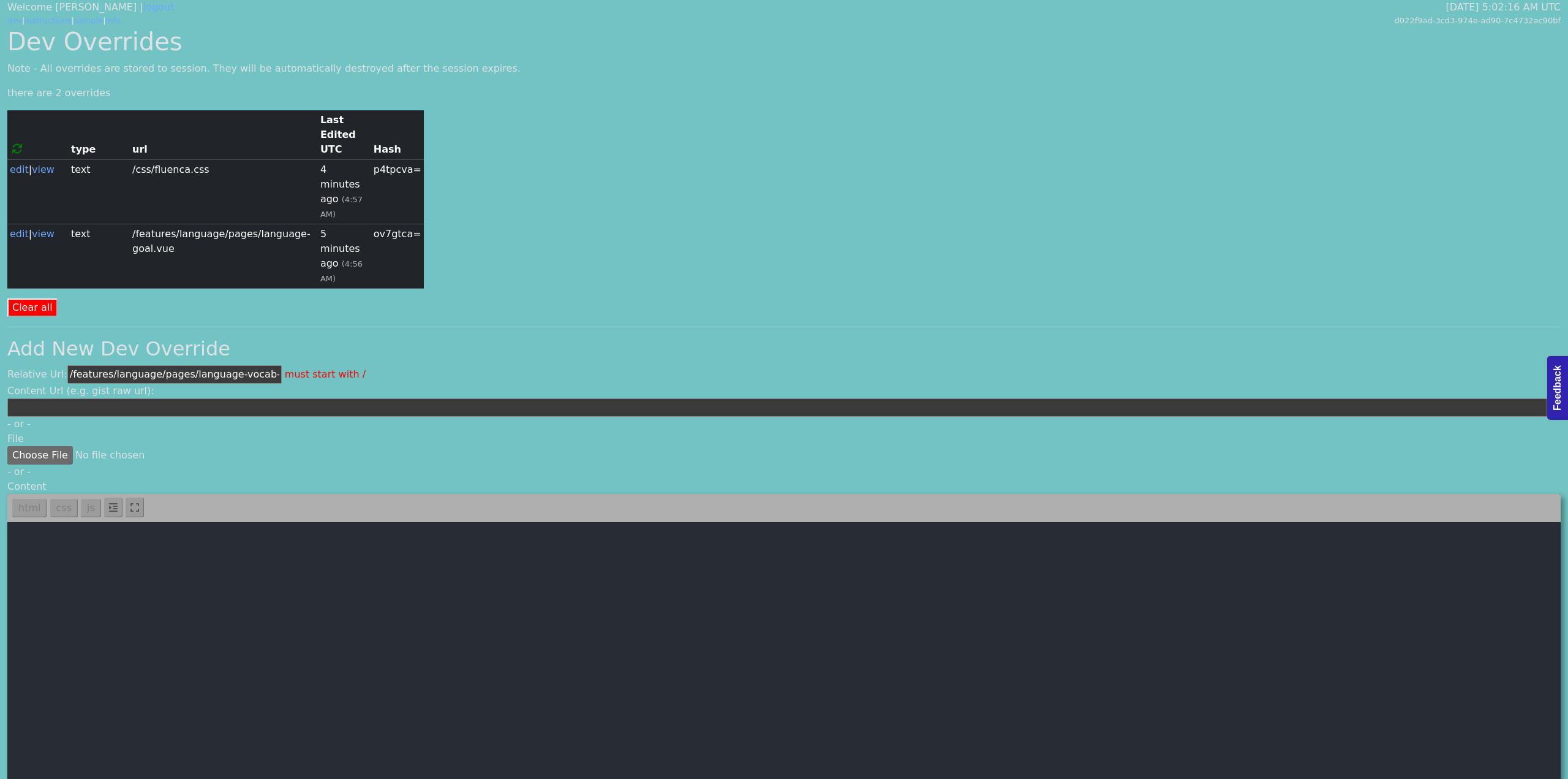
paste textarea "<template> <div class="container"> <breadcrump> <template #breadcrumbs> <a href…"
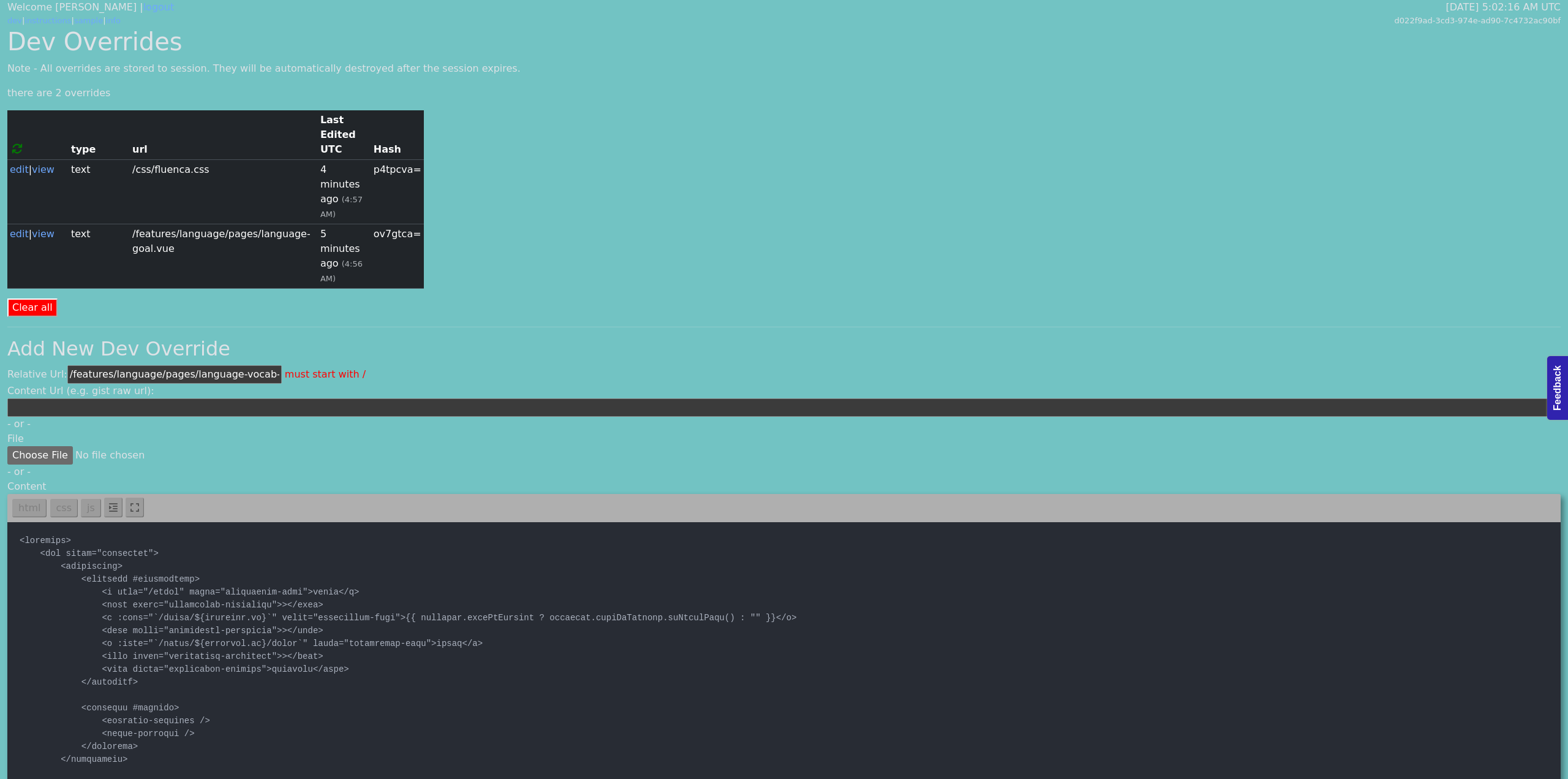
type textarea "<template> <div class="container"> <breadcrump> <template #breadcrumbs> <a href…"
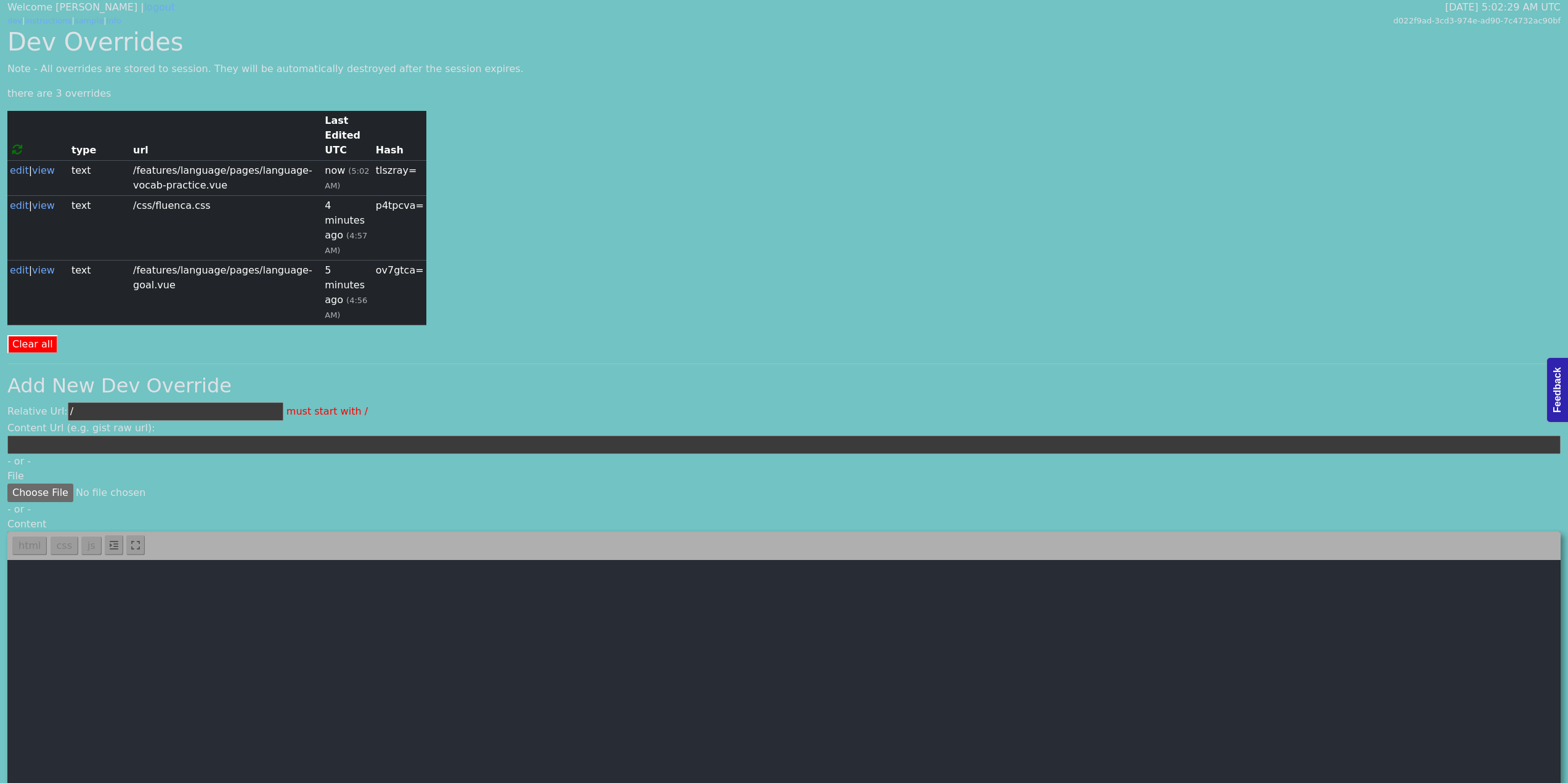
click at [147, 403] on input "/" at bounding box center [176, 412] width 216 height 19
paste input "features/language/pages/language-vocab-detail.vue"
type input "/features/language/pages/language-vocab-detail.vue"
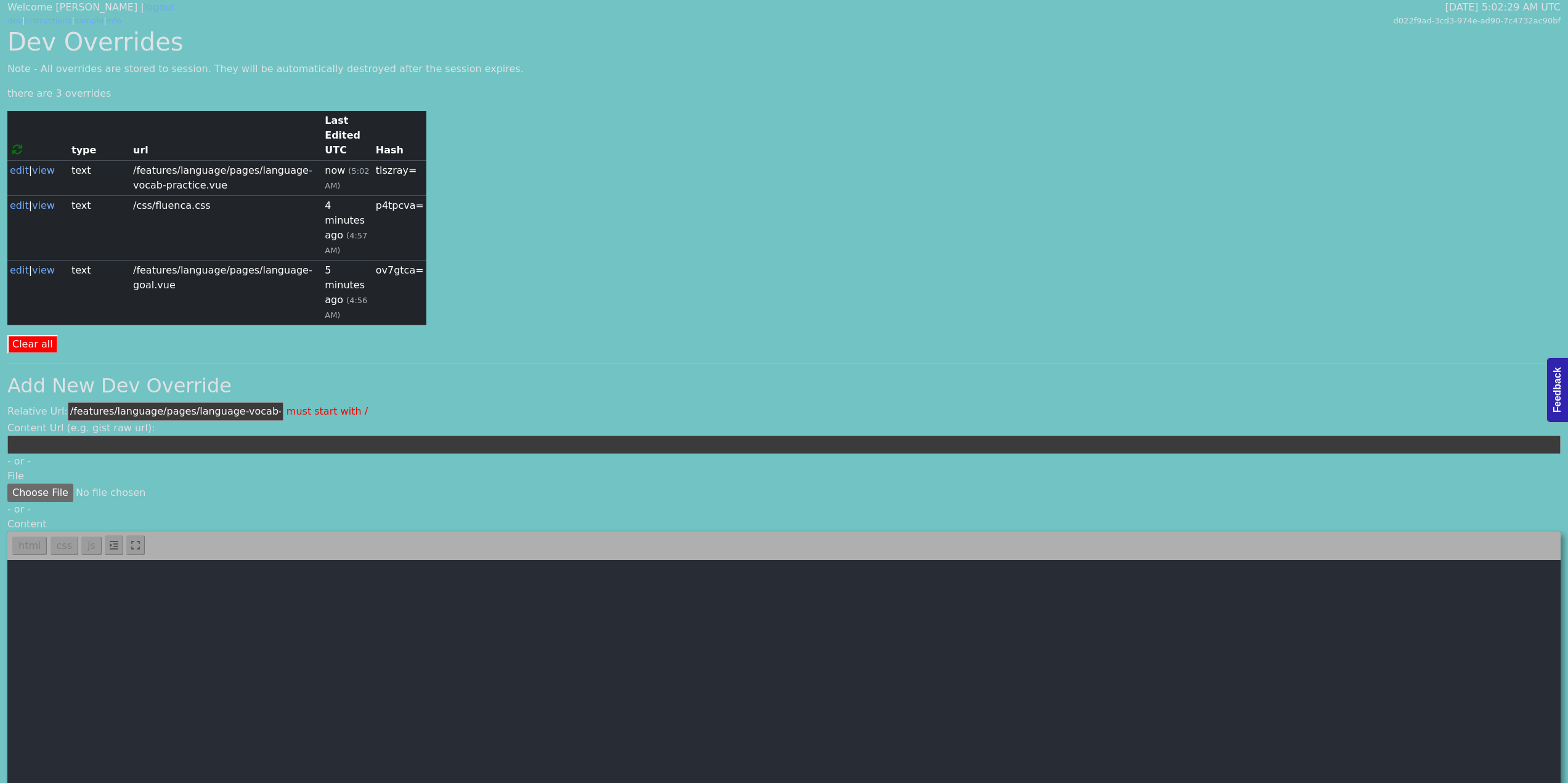
click at [336, 593] on textarea at bounding box center [784, 698] width 1554 height 277
paste textarea "<template> <div class="container"> <breadcrump> <template #breadcrumbs> <a href…"
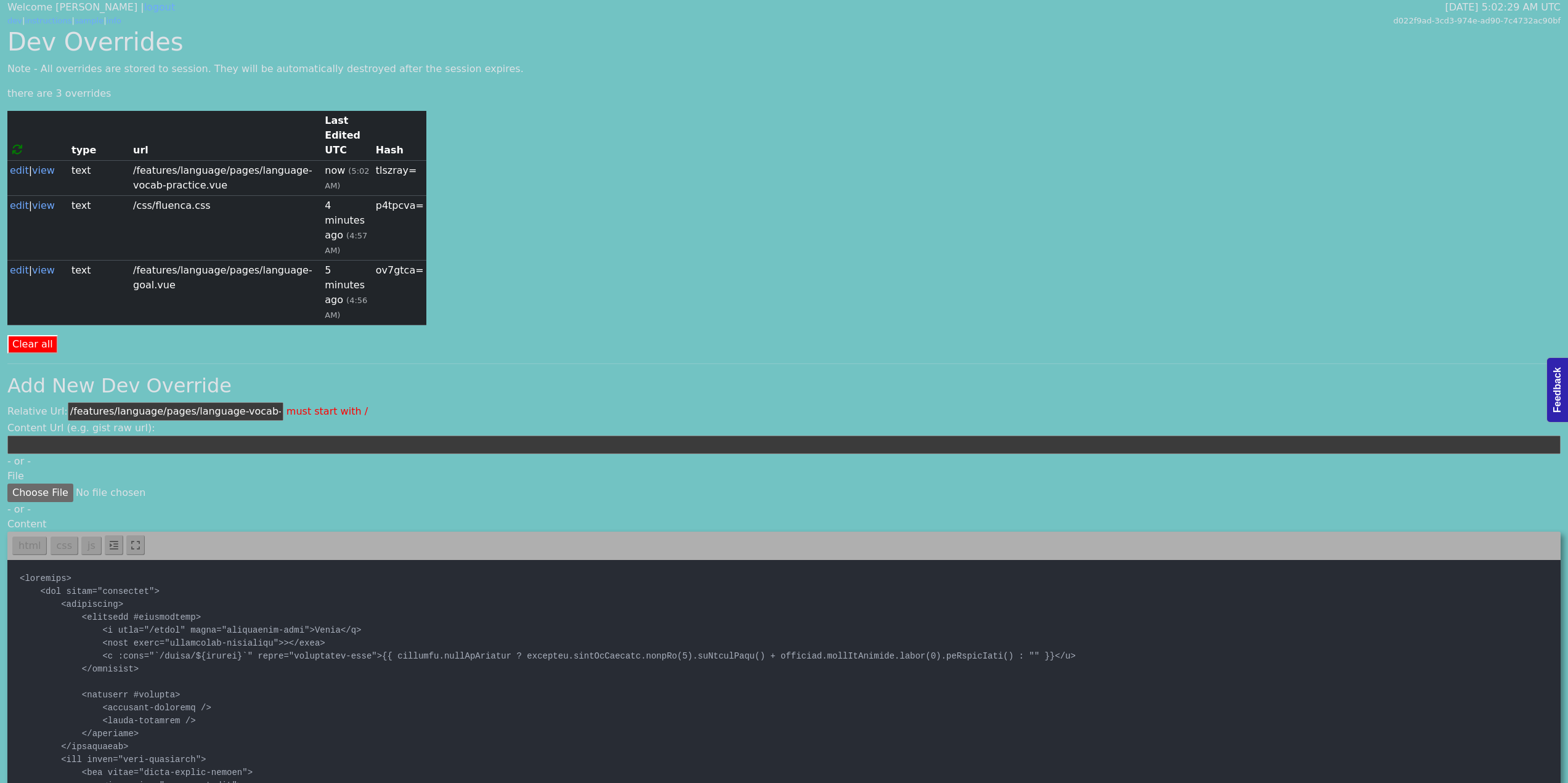
type textarea "<template> <div class="container"> <breadcrump> <template #breadcrumbs> <a href…"
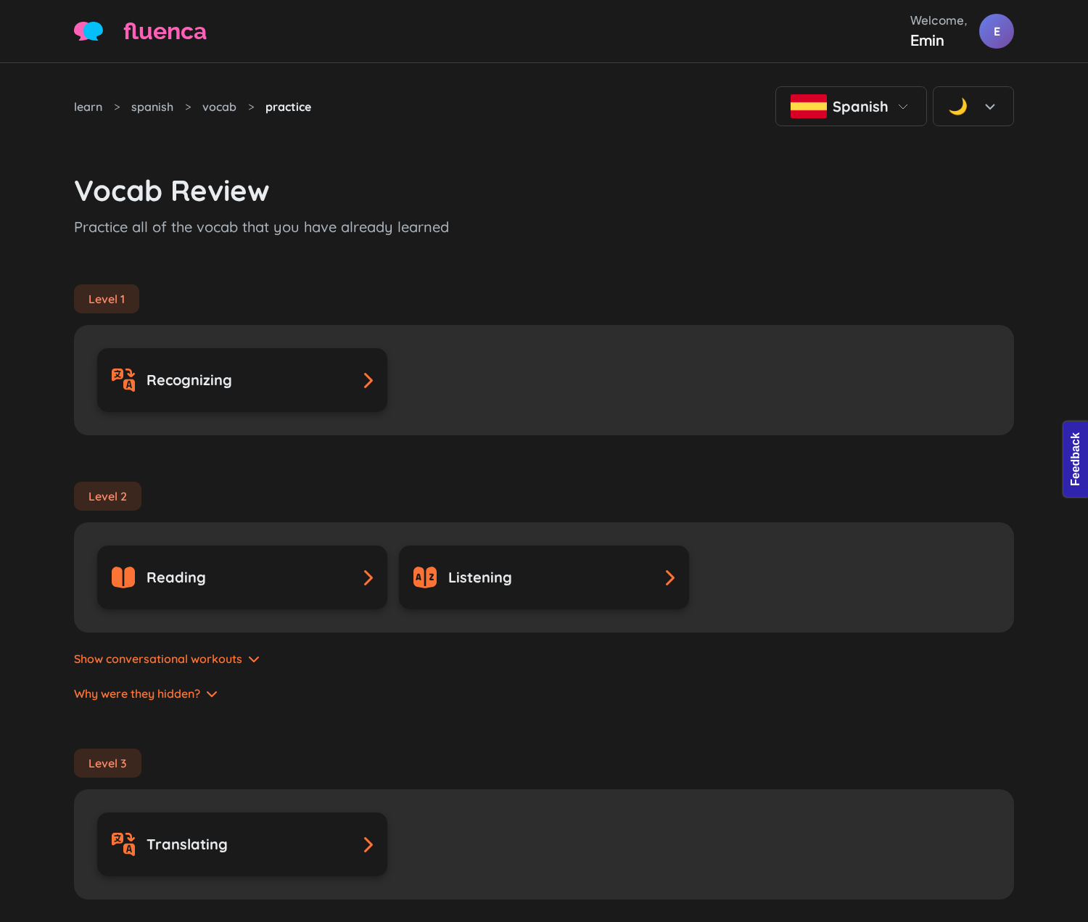
click at [417, 116] on div "learn > spanish > vocab > practice Spanish 🌙" at bounding box center [544, 106] width 940 height 40
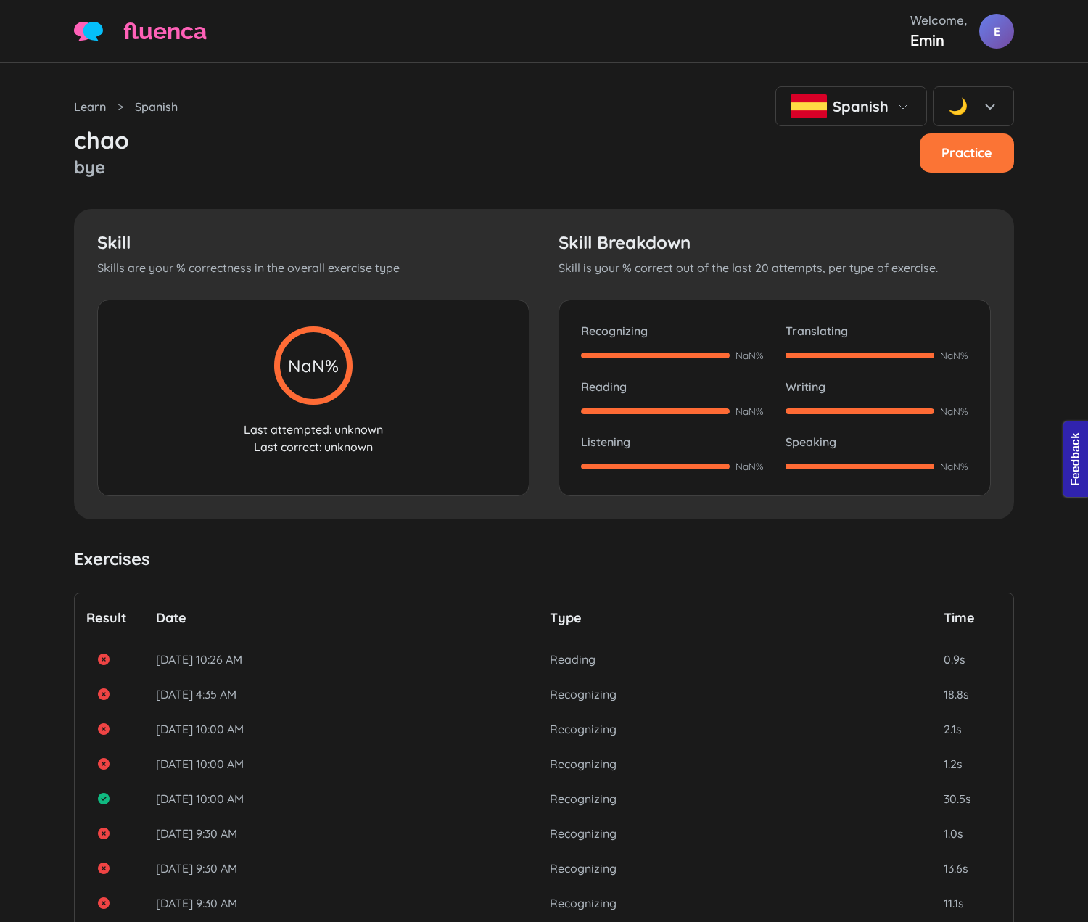
click at [555, 116] on div "Learn > Spanish Spanish 🌙" at bounding box center [544, 106] width 940 height 40
click at [740, 180] on div "chao bye Practice" at bounding box center [544, 153] width 940 height 54
click at [300, 170] on div "chao bye Practice" at bounding box center [544, 153] width 940 height 54
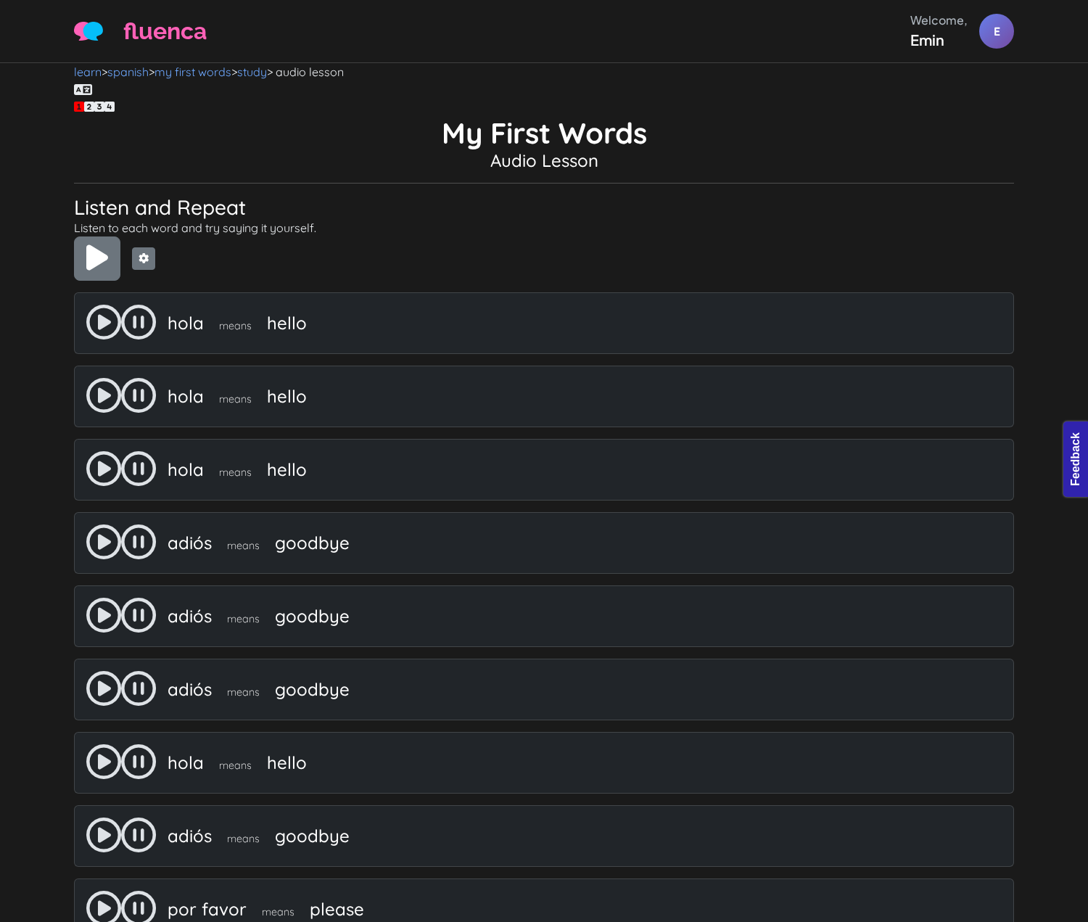
click at [186, 26] on span "fluenca" at bounding box center [164, 31] width 83 height 35
click at [90, 32] on img at bounding box center [88, 31] width 29 height 19
click at [165, 32] on span "fluenca" at bounding box center [164, 31] width 83 height 35
drag, startPoint x: 643, startPoint y: 44, endPoint x: 924, endPoint y: 65, distance: 281.6
click at [654, 46] on div "fluenca Welcome, Emin E Help Account" at bounding box center [544, 31] width 940 height 39
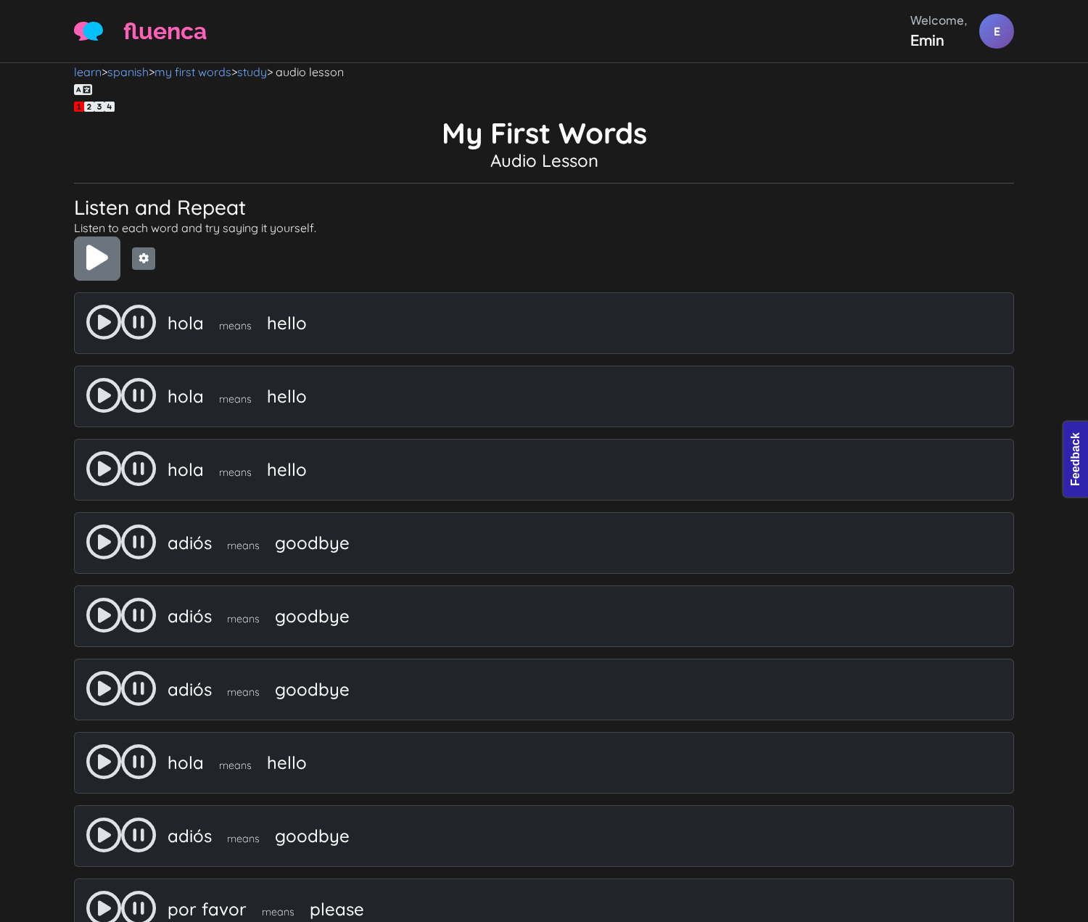
click at [709, 145] on h1 "My First Words" at bounding box center [544, 132] width 940 height 35
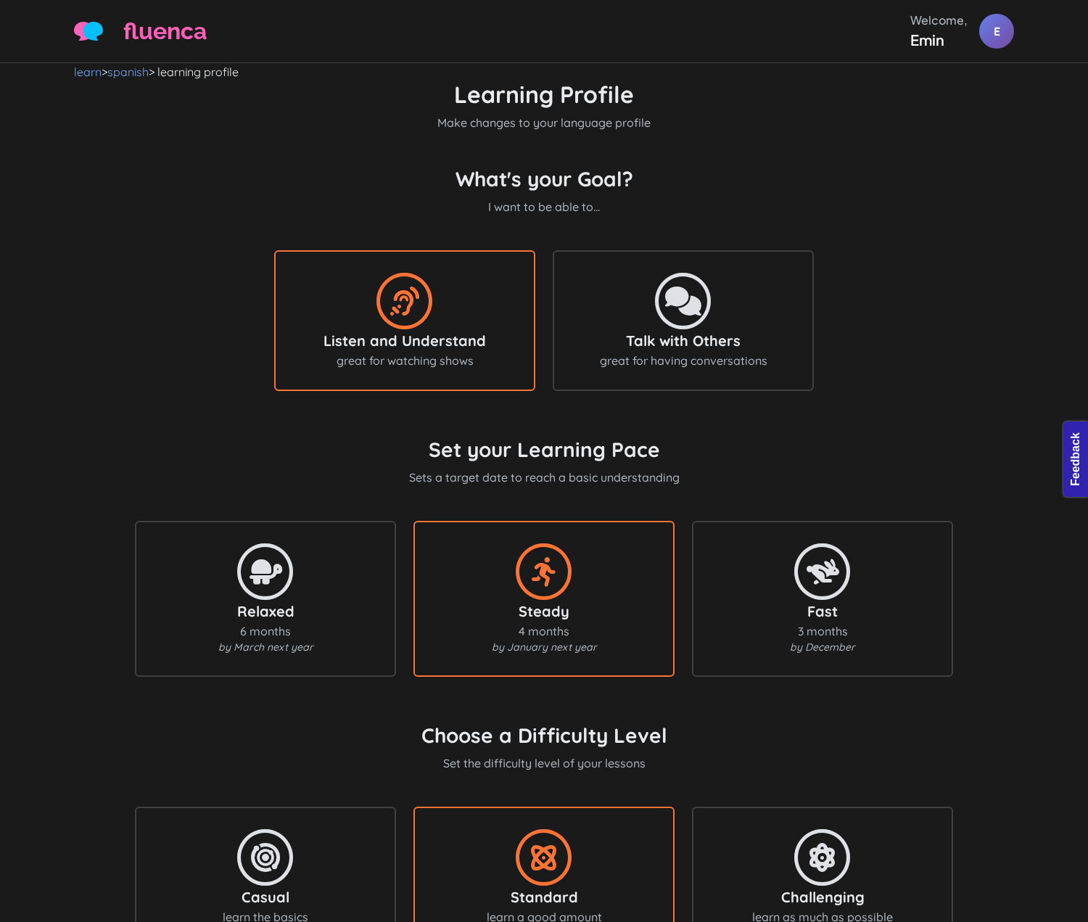
click at [928, 252] on div "What's your Goal? I want to be able to... Listen and Understand great for watch…" at bounding box center [544, 284] width 940 height 236
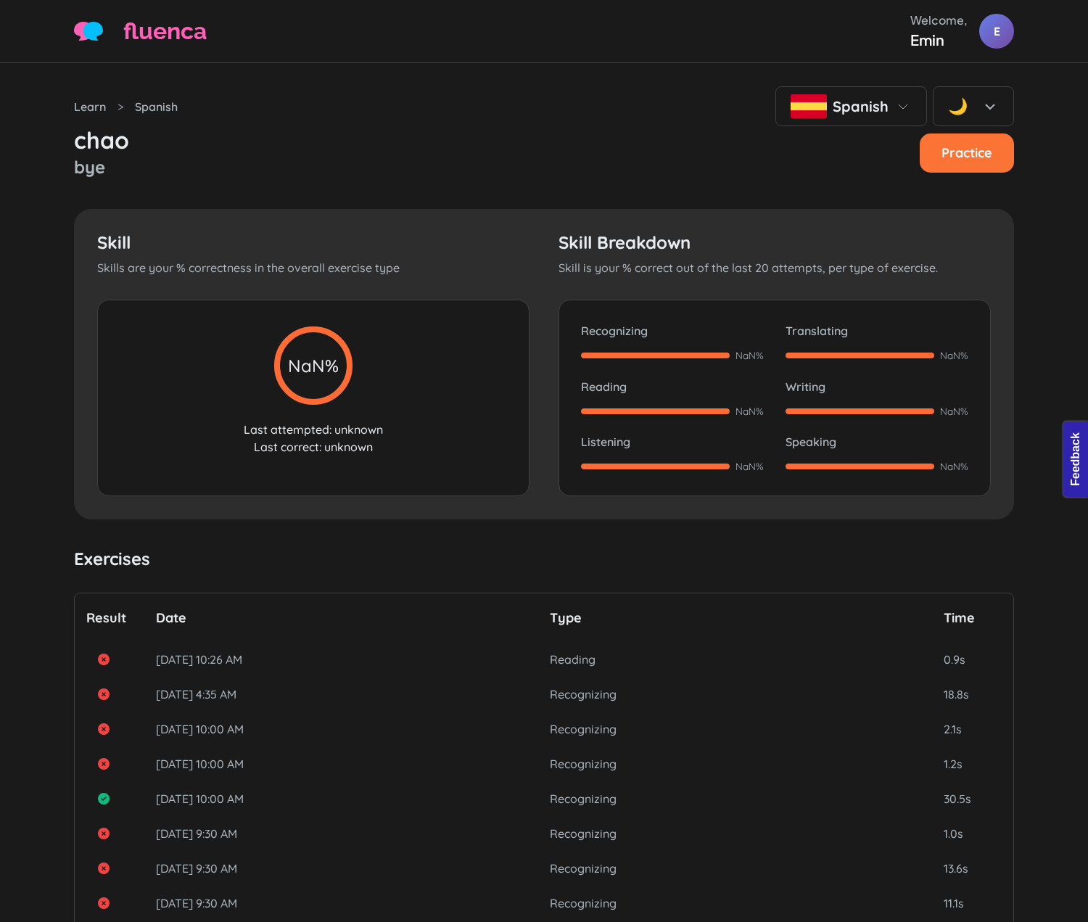
click at [636, 81] on div "Learn > Spanish Spanish 🌙 chao bye Practice Skill Skills are your % correctness…" at bounding box center [544, 559] width 958 height 992
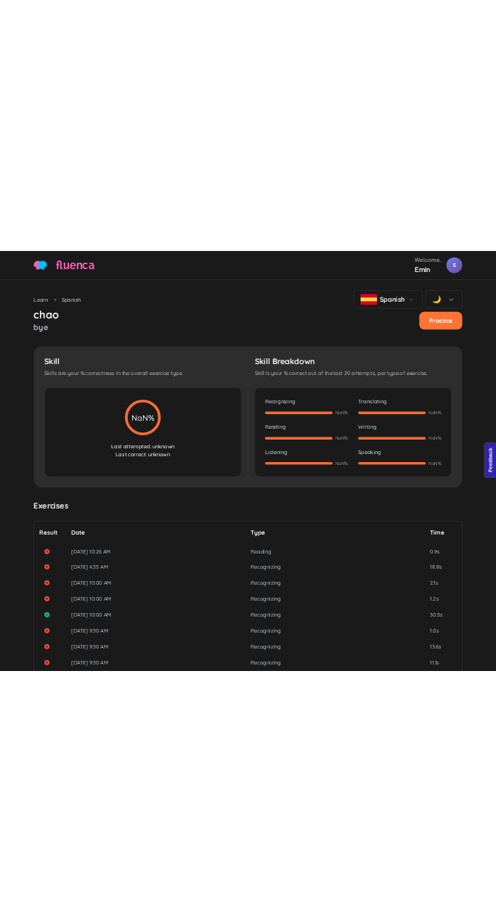
scroll to position [1, 0]
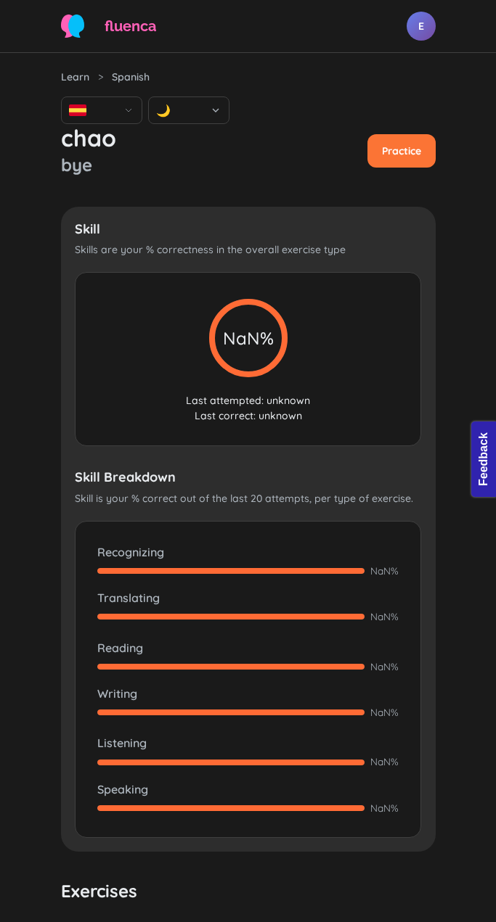
click at [258, 408] on p "Last attempted: unknown" at bounding box center [248, 400] width 302 height 15
drag, startPoint x: 259, startPoint y: 432, endPoint x: 186, endPoint y: 429, distance: 72.6
click at [186, 408] on p "Last attempted: unknown" at bounding box center [248, 400] width 302 height 15
copy p "Last attempted"
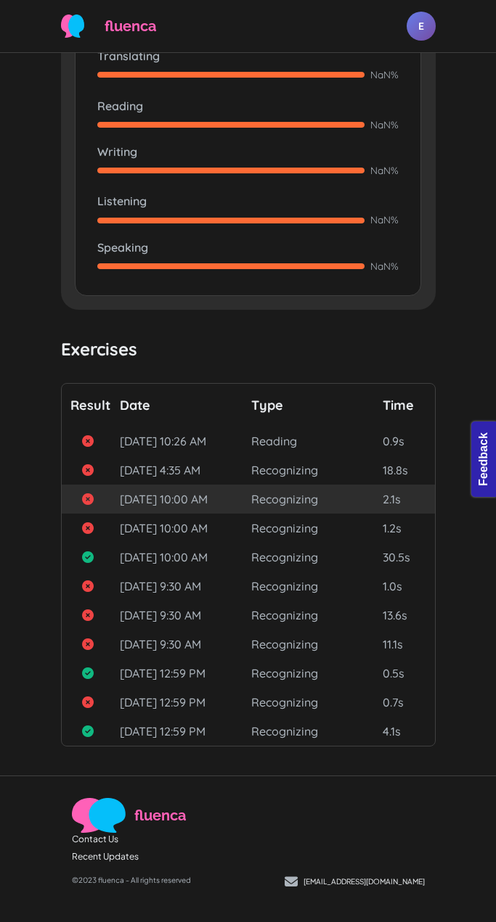
scroll to position [601, 0]
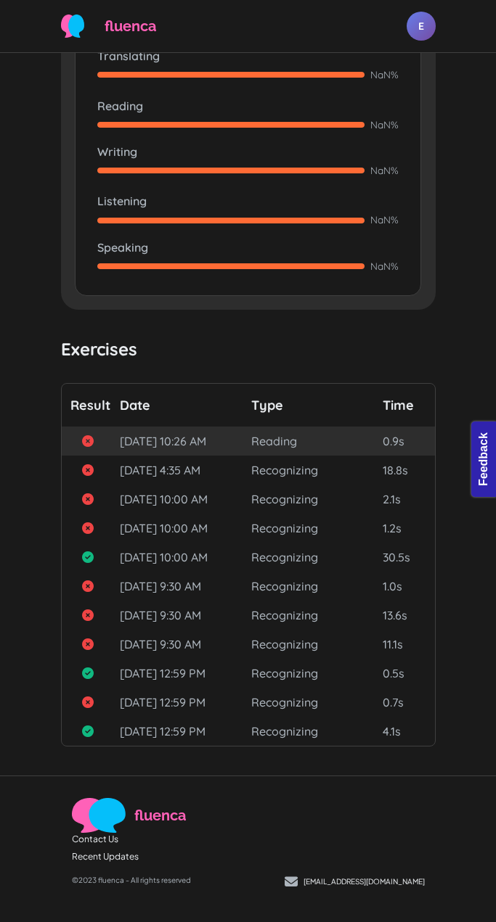
click at [161, 432] on span "[DATE] 10:26 AM" at bounding box center [183, 440] width 126 height 17
drag, startPoint x: 99, startPoint y: 416, endPoint x: 90, endPoint y: 418, distance: 9.7
click at [99, 435] on span at bounding box center [98, 441] width 32 height 12
click at [90, 435] on icon at bounding box center [88, 441] width 12 height 12
drag, startPoint x: 165, startPoint y: 416, endPoint x: 245, endPoint y: 416, distance: 80.5
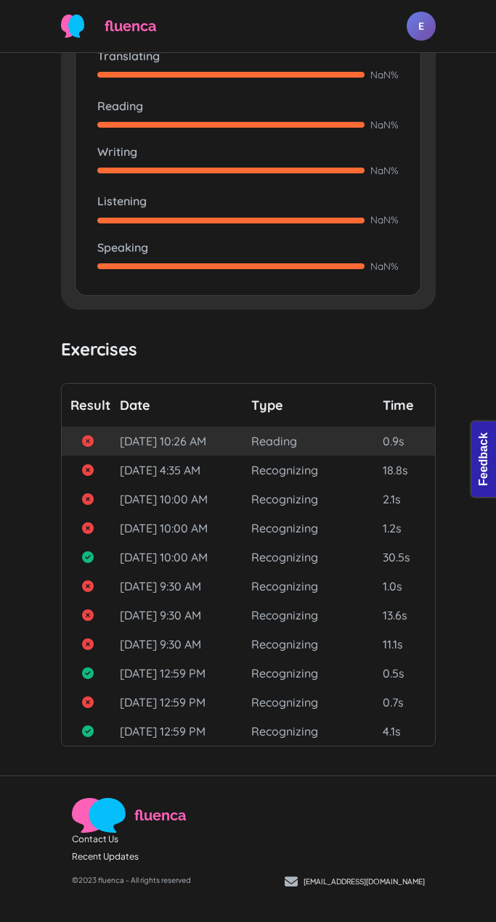
click at [240, 432] on span "[DATE] 10:26 AM" at bounding box center [183, 440] width 126 height 17
click at [279, 432] on span "Reading" at bounding box center [314, 440] width 126 height 17
click at [332, 432] on span "Reading" at bounding box center [314, 440] width 126 height 17
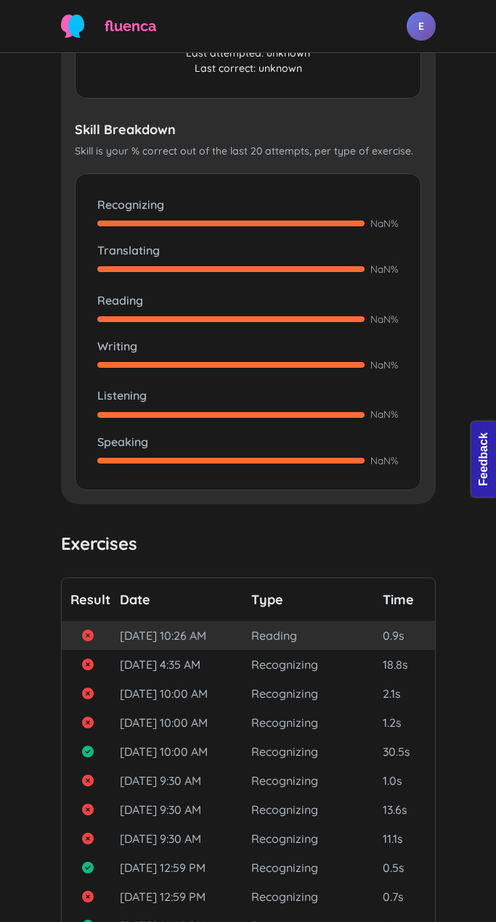
scroll to position [0, 0]
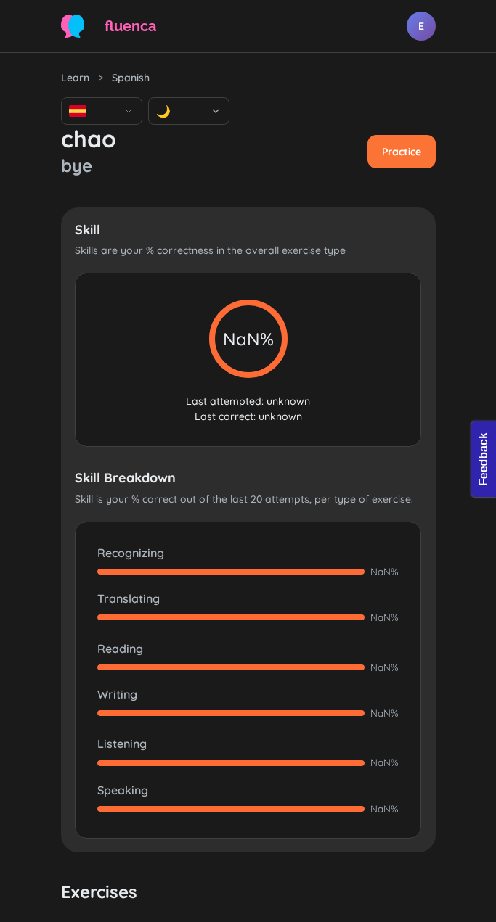
click at [261, 382] on icon at bounding box center [248, 338] width 87 height 87
click at [387, 238] on h3 "Skill" at bounding box center [248, 230] width 347 height 16
click at [325, 382] on div "NaN%" at bounding box center [248, 338] width 302 height 87
click at [377, 102] on div "Learn > Spanish Spanish 🌙" at bounding box center [248, 97] width 374 height 54
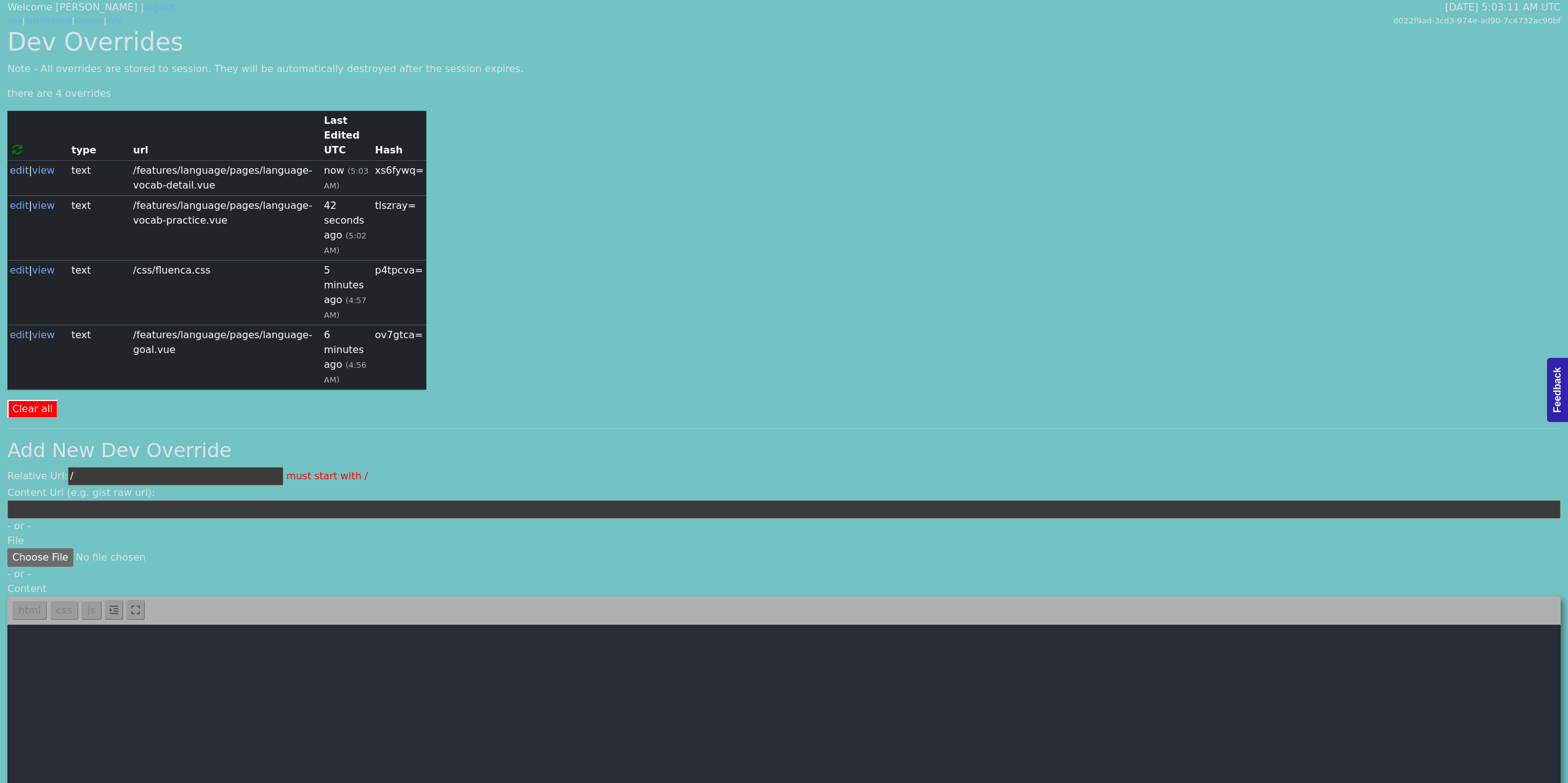
click at [21, 165] on link "edit" at bounding box center [20, 171] width 19 height 12
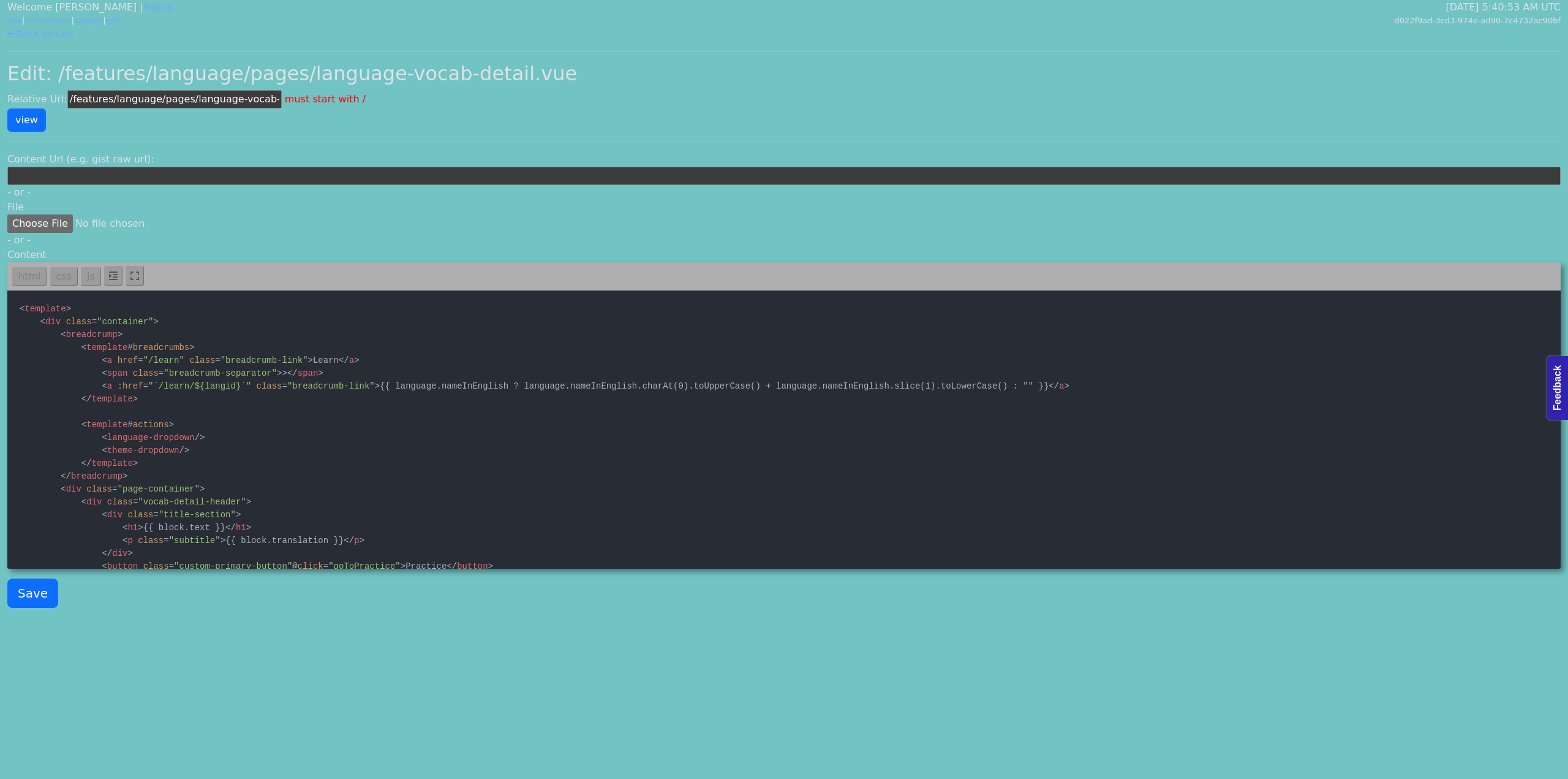
click at [14, 39] on link "Back to List" at bounding box center [41, 34] width 66 height 12
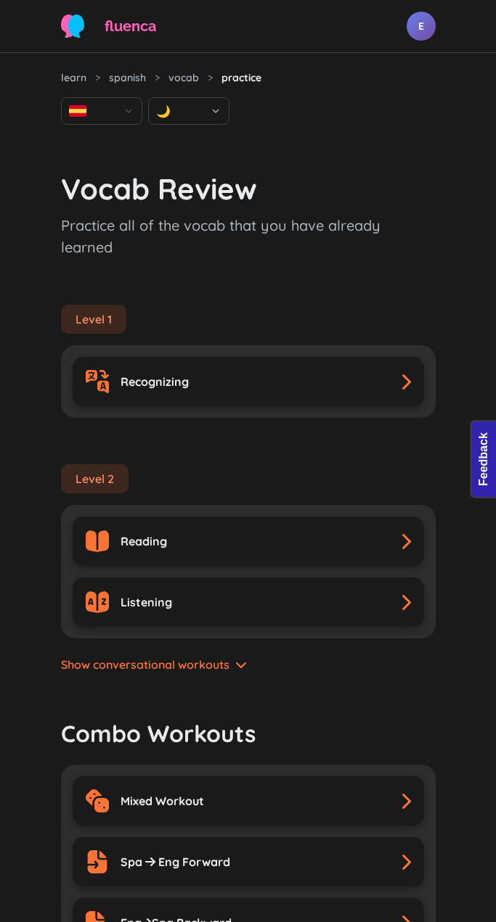
click at [421, 269] on div "Level 1 Recognizing" at bounding box center [248, 338] width 374 height 160
click at [399, 219] on p "Practice all of the vocab that you have already learned" at bounding box center [248, 237] width 374 height 44
